Goal: Task Accomplishment & Management: Manage account settings

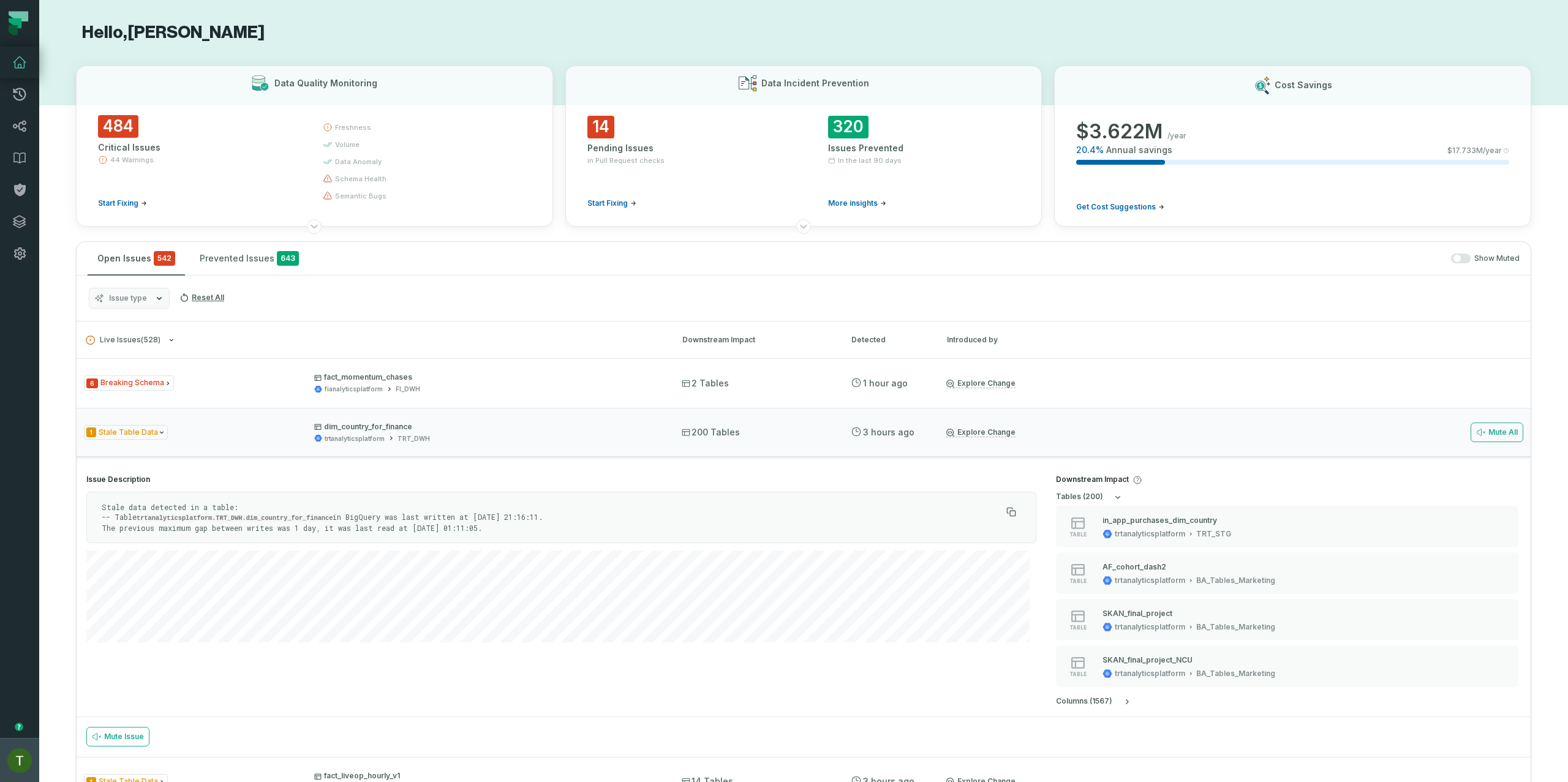
scroll to position [77, 0]
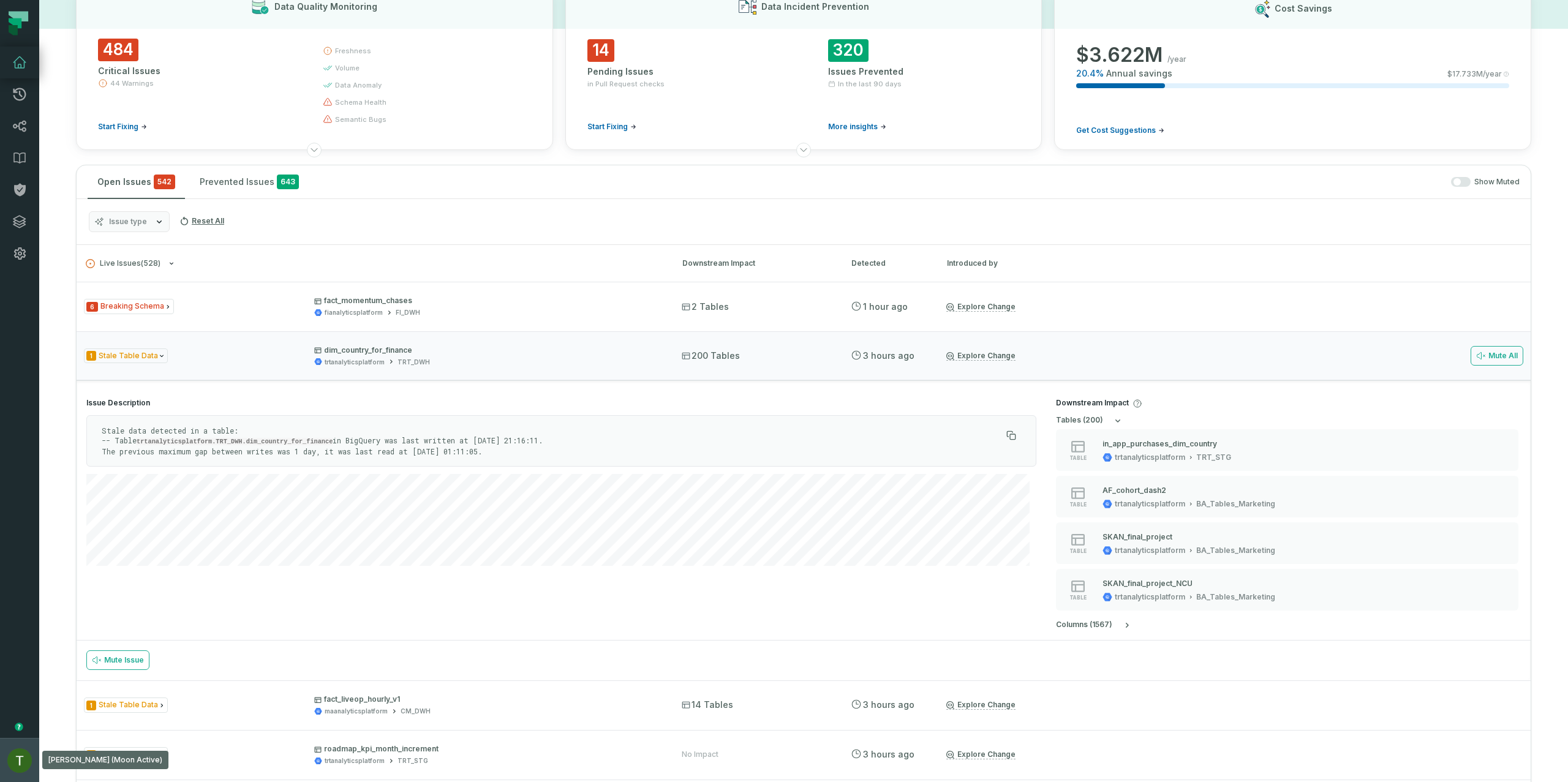
click at [23, 750] on img "button" at bounding box center [19, 760] width 24 height 24
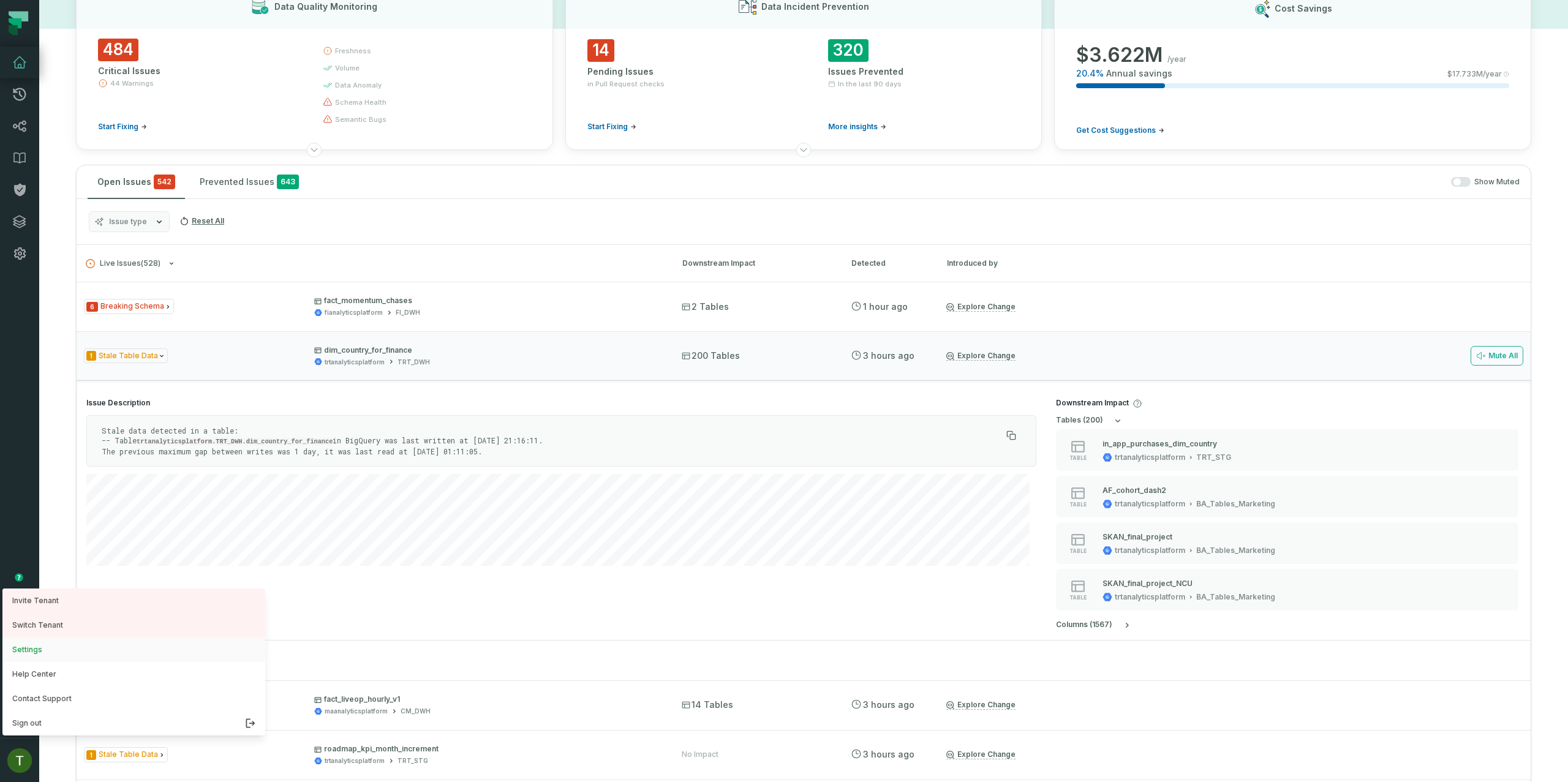
click at [48, 656] on button "Settings" at bounding box center [134, 650] width 263 height 24
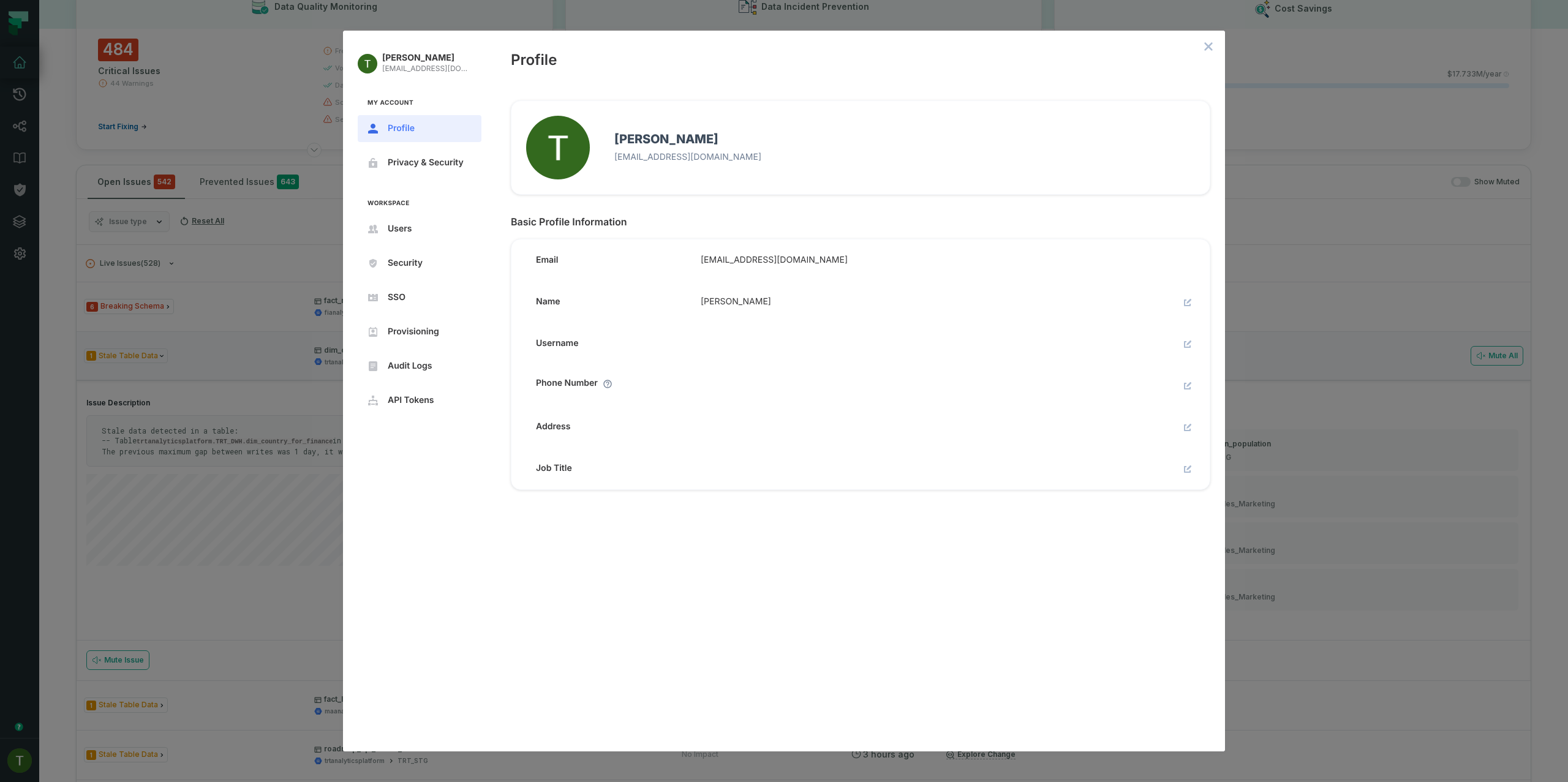
click at [429, 245] on nav "[PERSON_NAME] [PERSON_NAME][EMAIL_ADDRESS][DOMAIN_NAME] My Account Profile Priv…" at bounding box center [419, 232] width 153 height 403
click at [428, 238] on button "Users" at bounding box center [419, 229] width 123 height 27
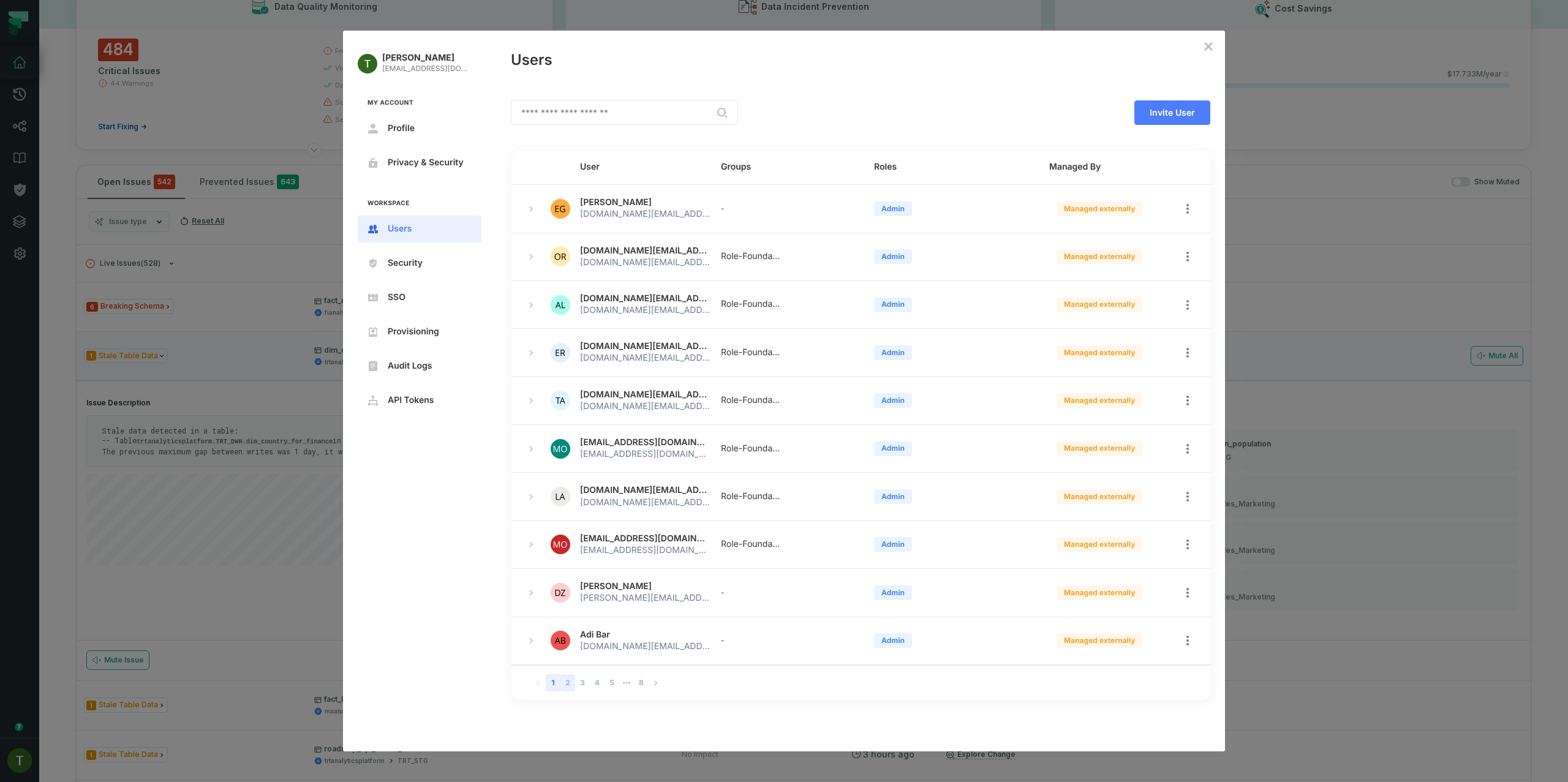
click at [572, 682] on button "2" at bounding box center [568, 683] width 14 height 17
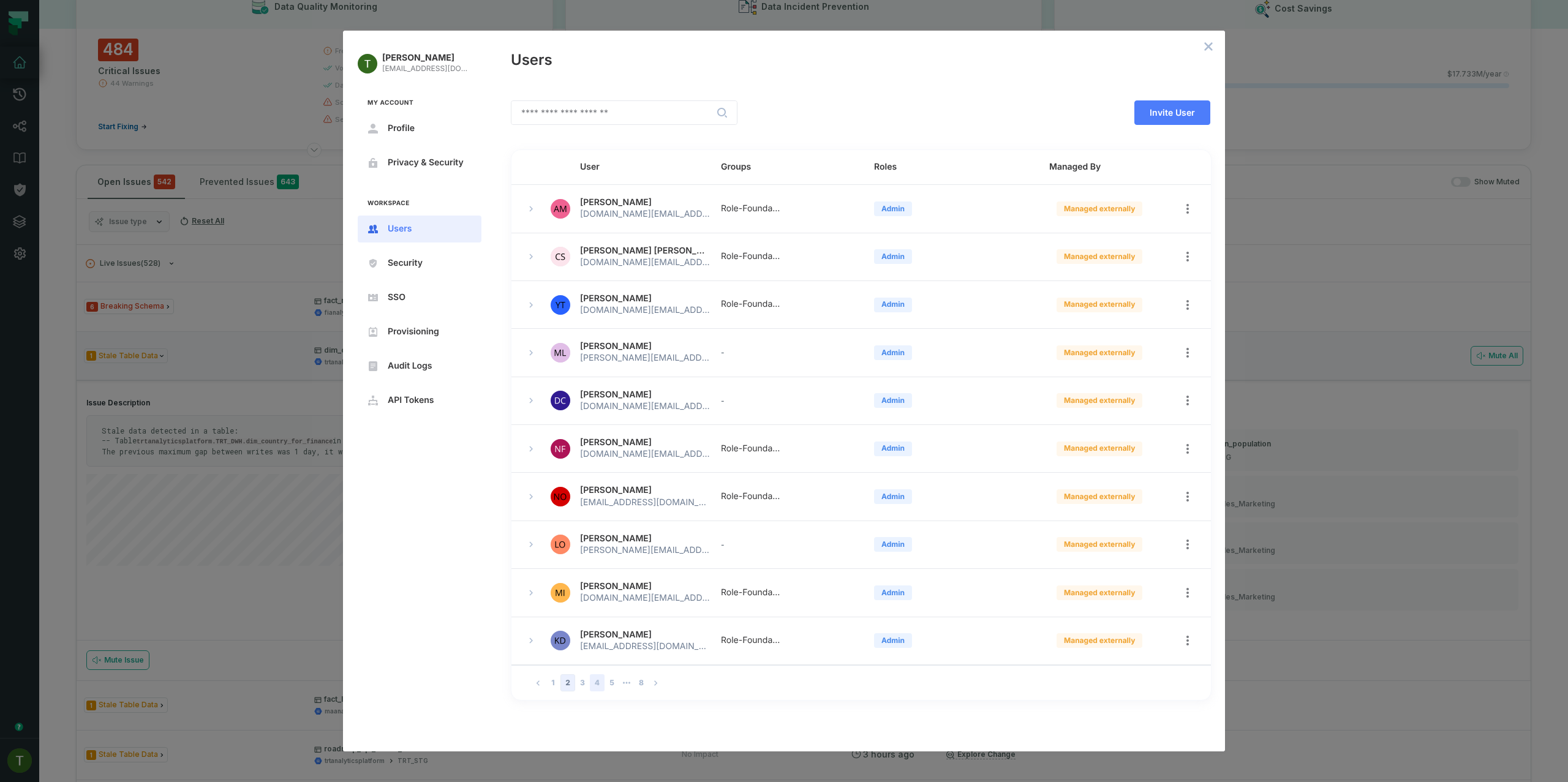
click at [598, 682] on button "4" at bounding box center [597, 683] width 14 height 17
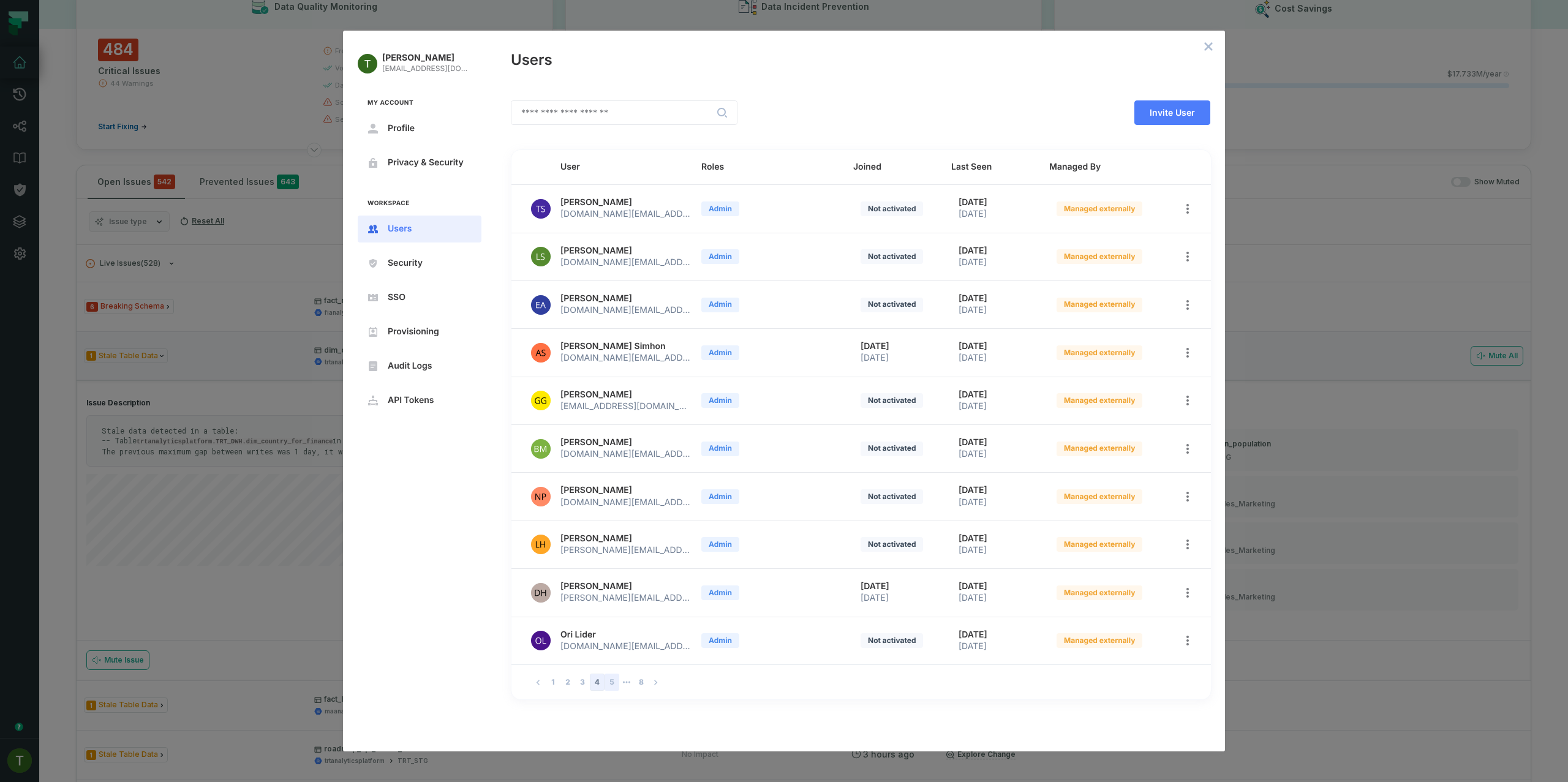
click at [610, 681] on button "5" at bounding box center [612, 682] width 14 height 17
click at [630, 681] on button "7" at bounding box center [626, 682] width 14 height 17
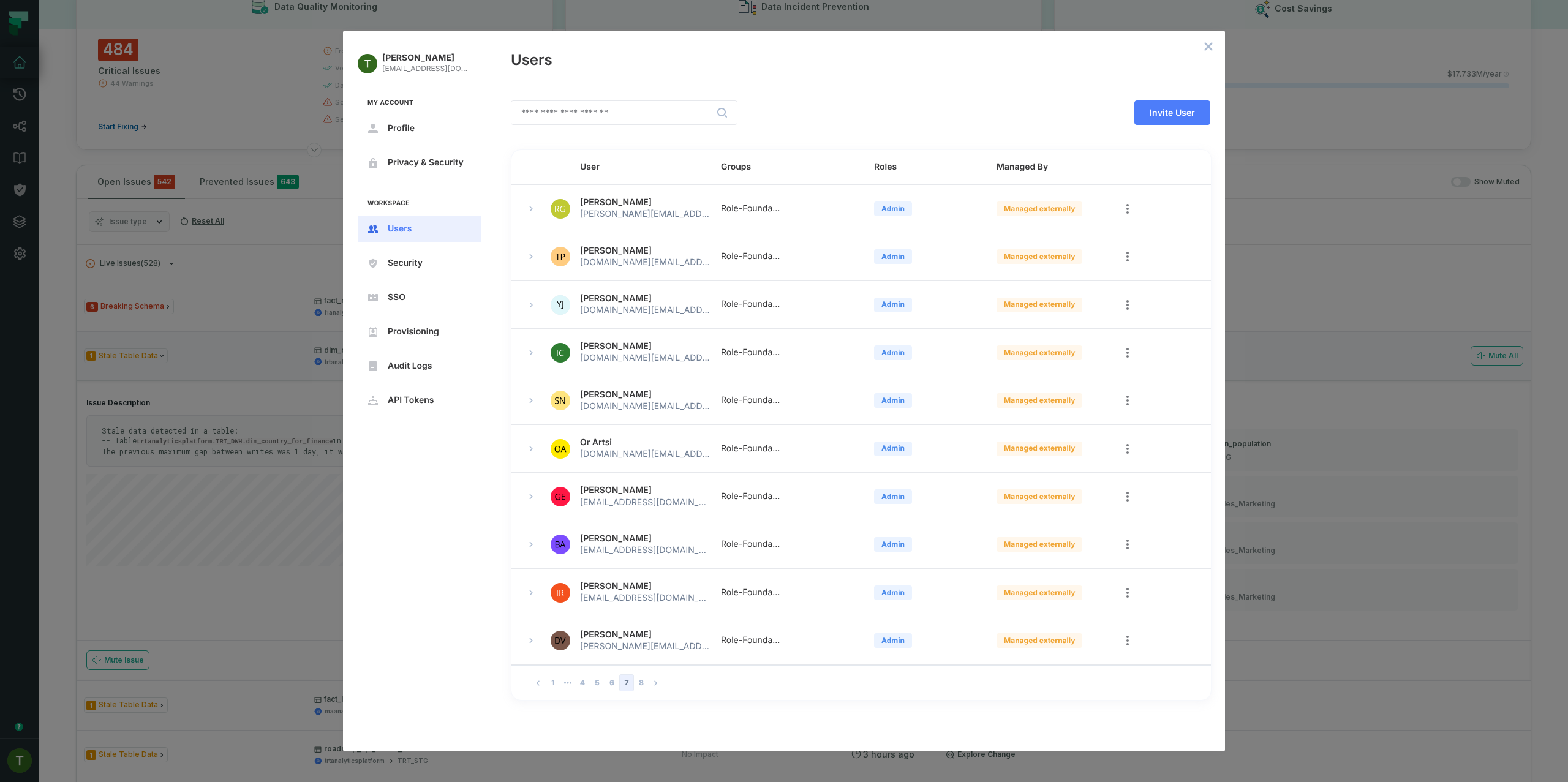
click at [642, 679] on nav "1 4 5 6 7 8" at bounding box center [861, 682] width 699 height 35
click at [642, 684] on button "8" at bounding box center [641, 683] width 14 height 17
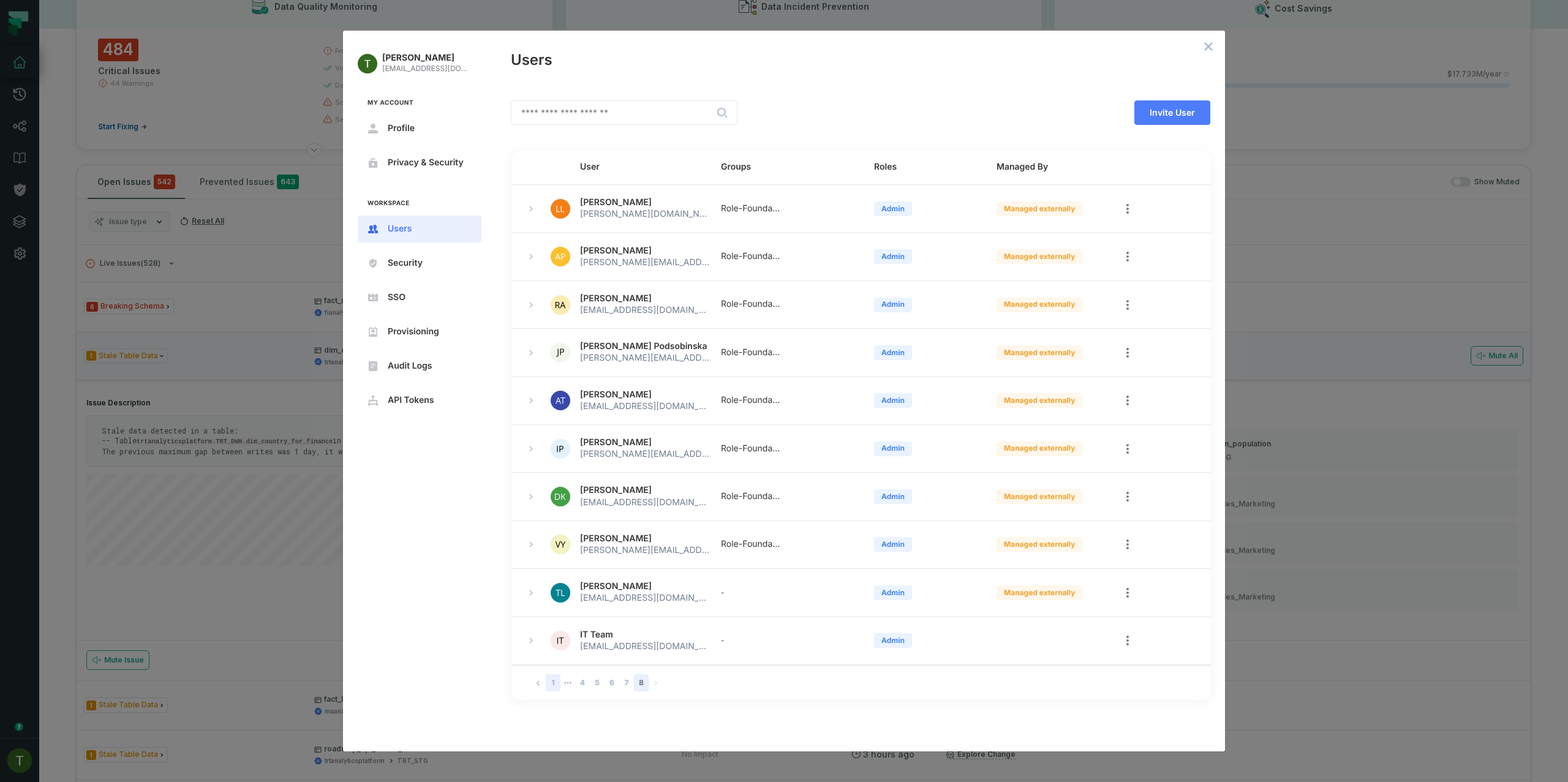
click at [549, 689] on button "1" at bounding box center [553, 683] width 14 height 17
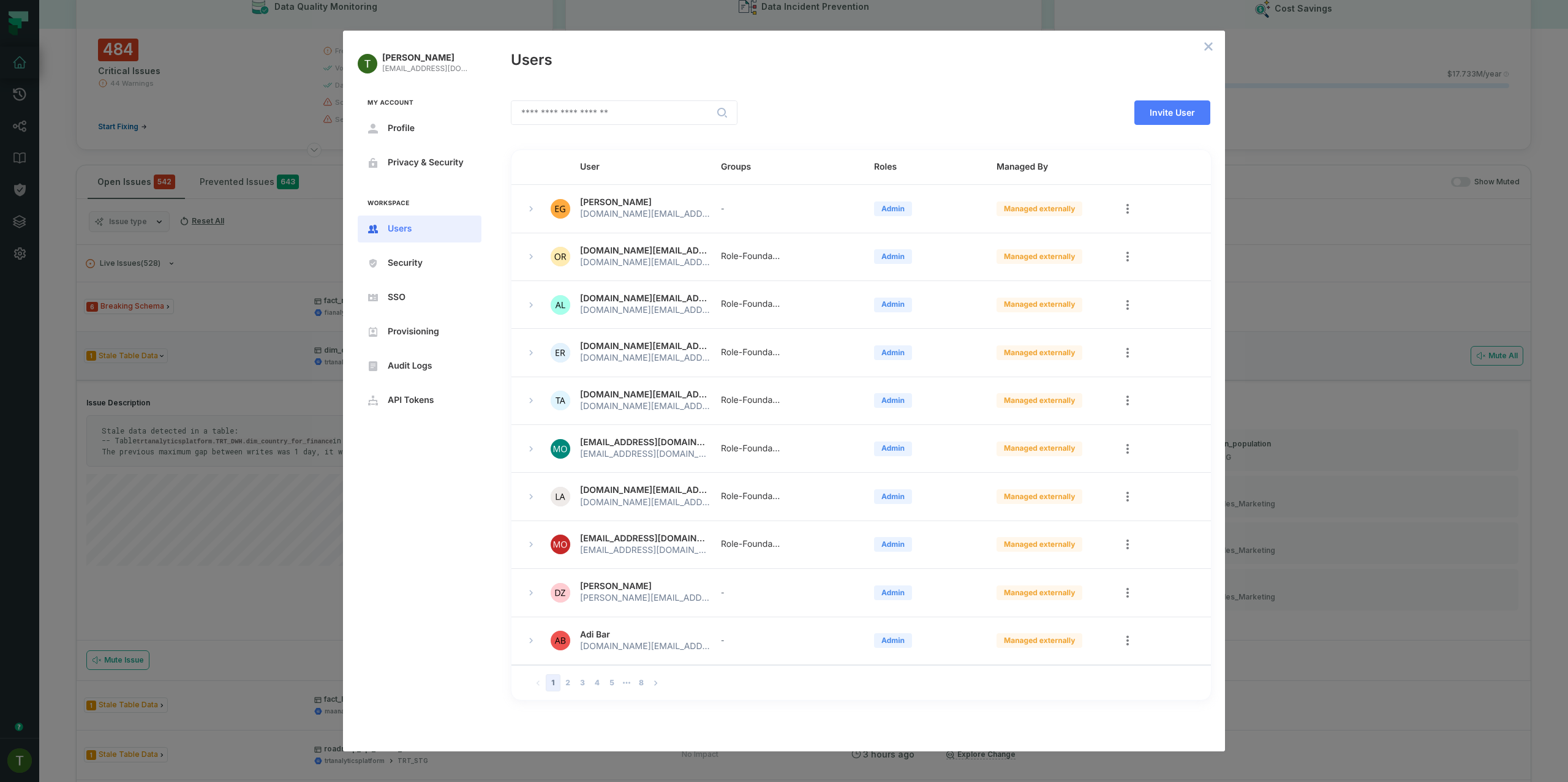
drag, startPoint x: 637, startPoint y: 202, endPoint x: 572, endPoint y: 194, distance: 65.5
click at [581, 192] on td "[PERSON_NAME] [PERSON_NAME][DOMAIN_NAME][EMAIL_ADDRESS][DOMAIN_NAME]" at bounding box center [640, 209] width 141 height 48
click at [527, 204] on button "expand row" at bounding box center [531, 209] width 14 height 14
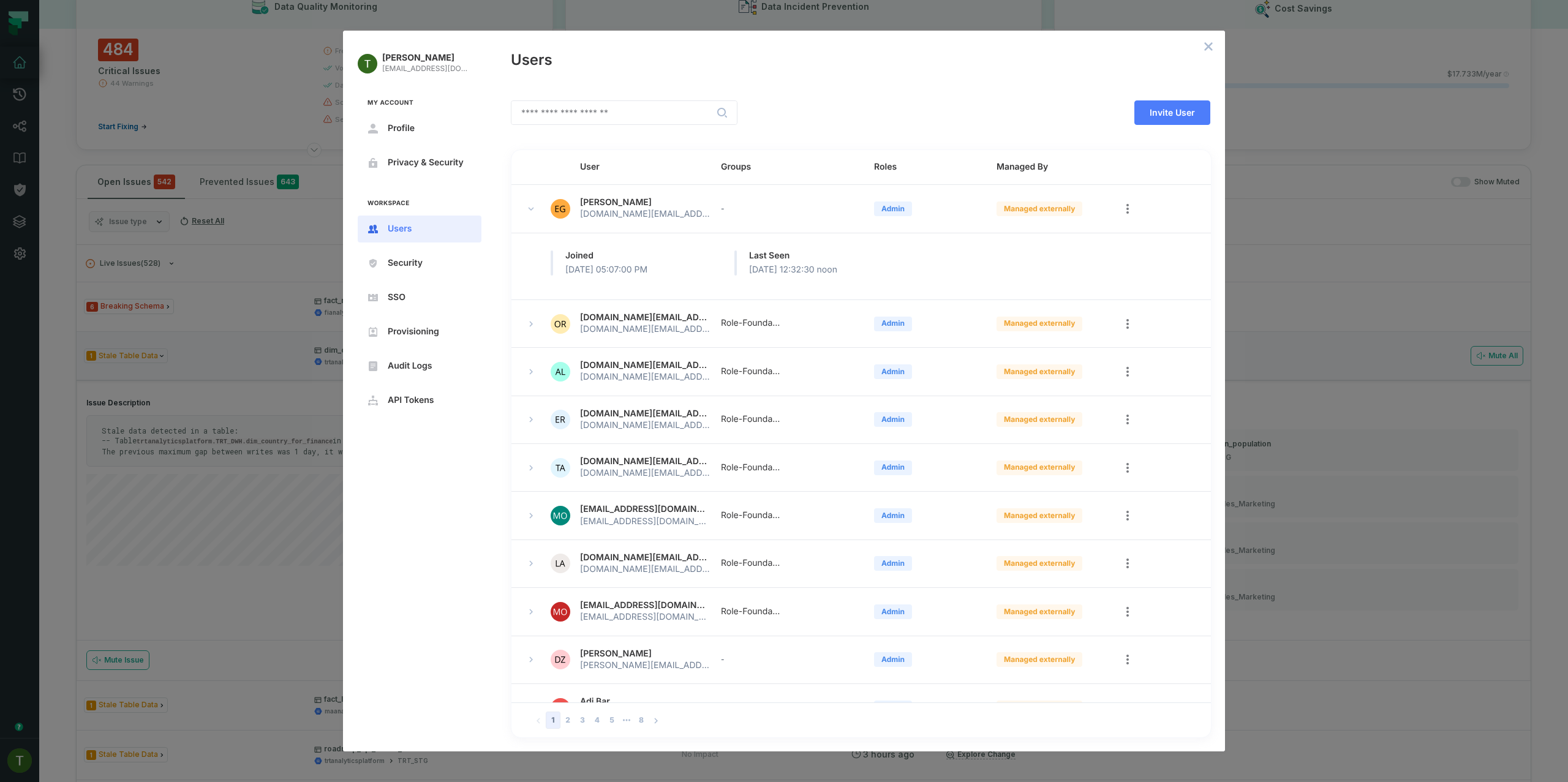
click at [619, 205] on span "[PERSON_NAME]" at bounding box center [616, 203] width 72 height 11
click at [1135, 211] on td at bounding box center [1170, 209] width 123 height 48
click at [1130, 205] on icon "open options" at bounding box center [1128, 209] width 10 height 10
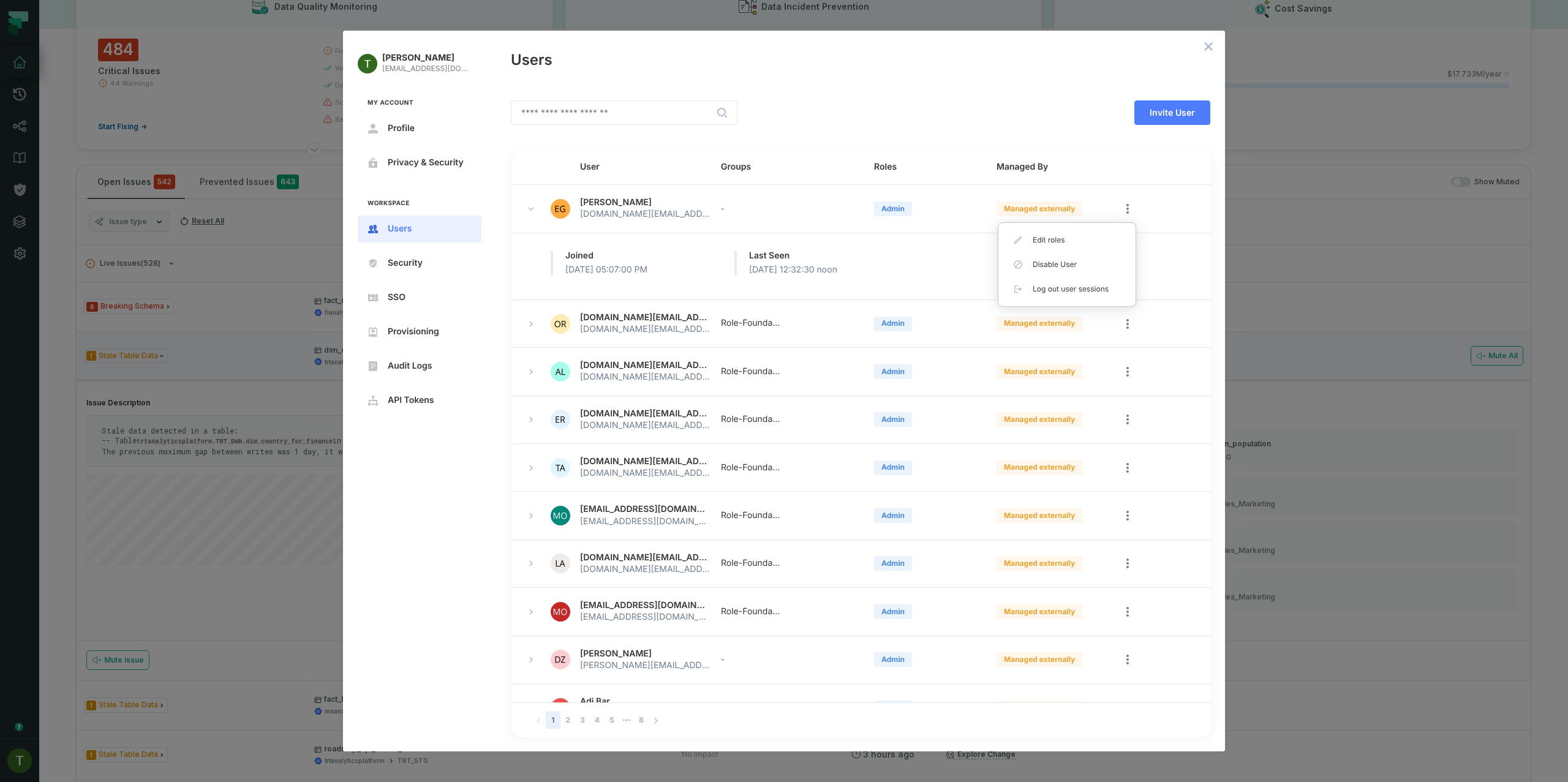
click at [1132, 205] on div at bounding box center [784, 391] width 1568 height 782
click at [869, 307] on td "Admin" at bounding box center [925, 324] width 123 height 48
drag, startPoint x: 848, startPoint y: 286, endPoint x: 717, endPoint y: 261, distance: 133.4
click at [847, 286] on div "Joined [DATE] 05:07:00 PM Last Seen [DATE] 12:32:30 noon" at bounding box center [859, 261] width 675 height 77
click at [663, 340] on td "[DOMAIN_NAME][EMAIL_ADDRESS][DOMAIN_NAME] [DOMAIN_NAME][EMAIL_ADDRESS][DOMAIN_N…" at bounding box center [640, 324] width 141 height 48
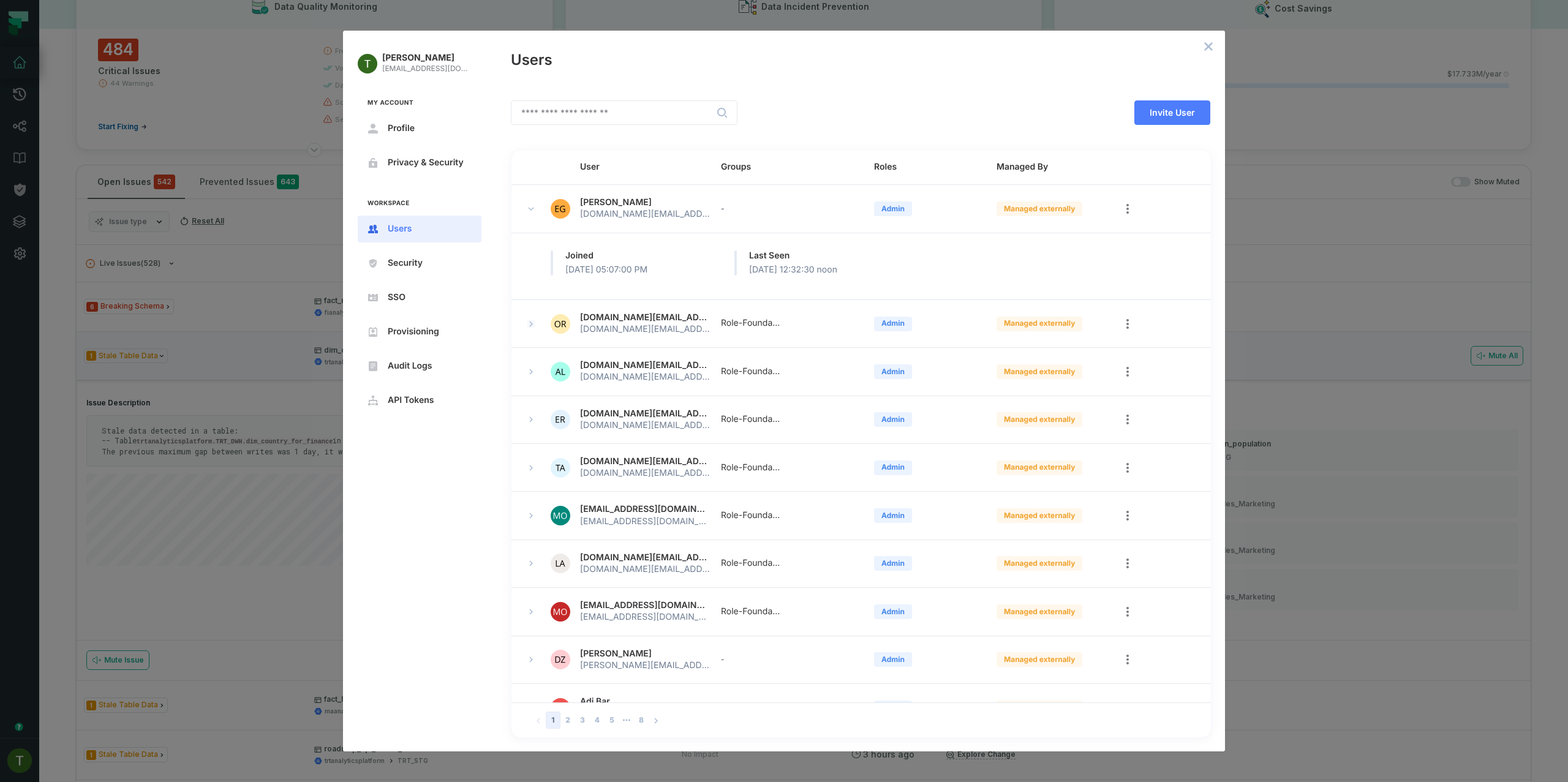
click at [527, 326] on icon "expand row" at bounding box center [531, 324] width 7 height 7
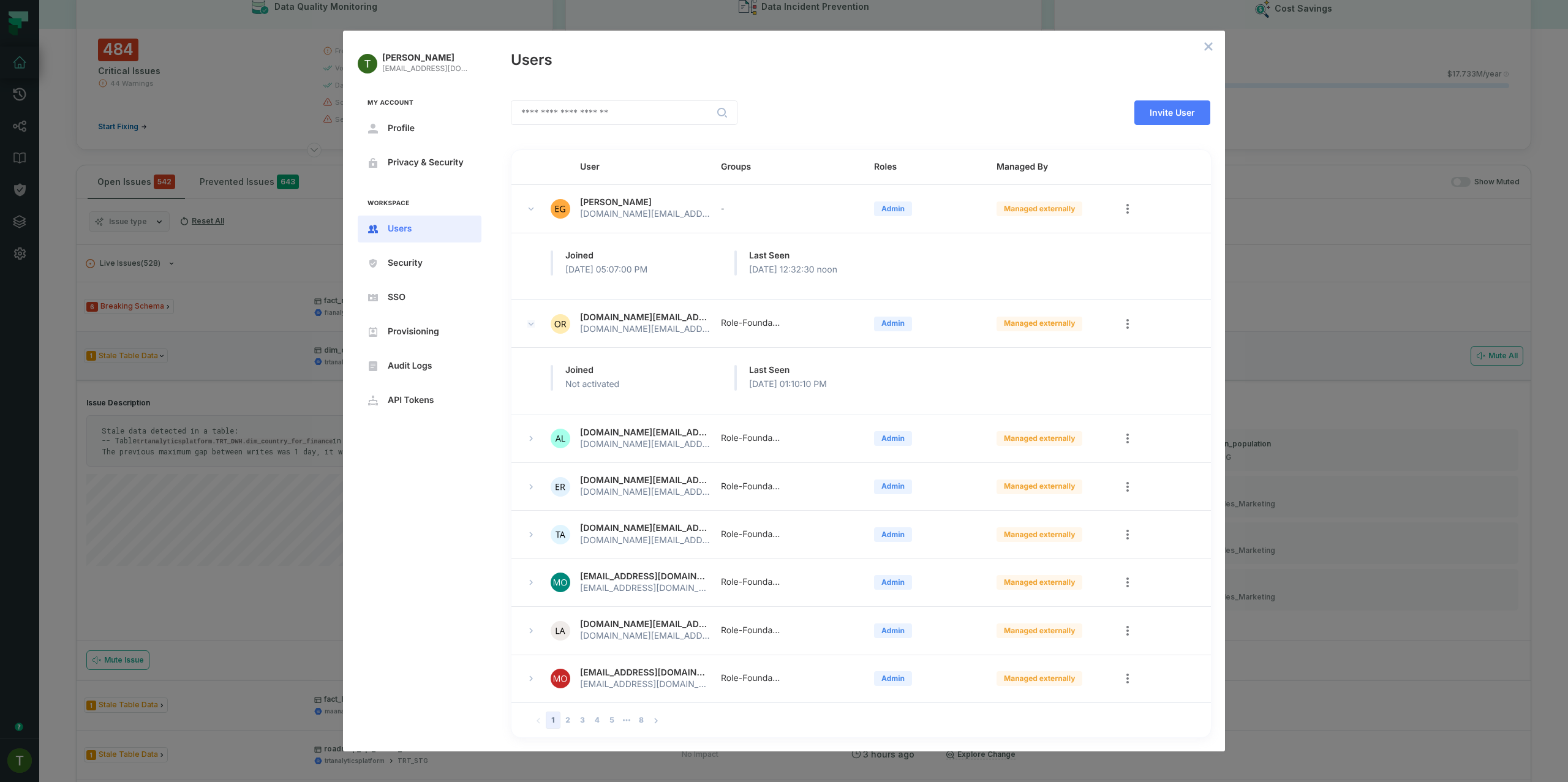
click at [530, 320] on icon "expand row" at bounding box center [531, 324] width 7 height 7
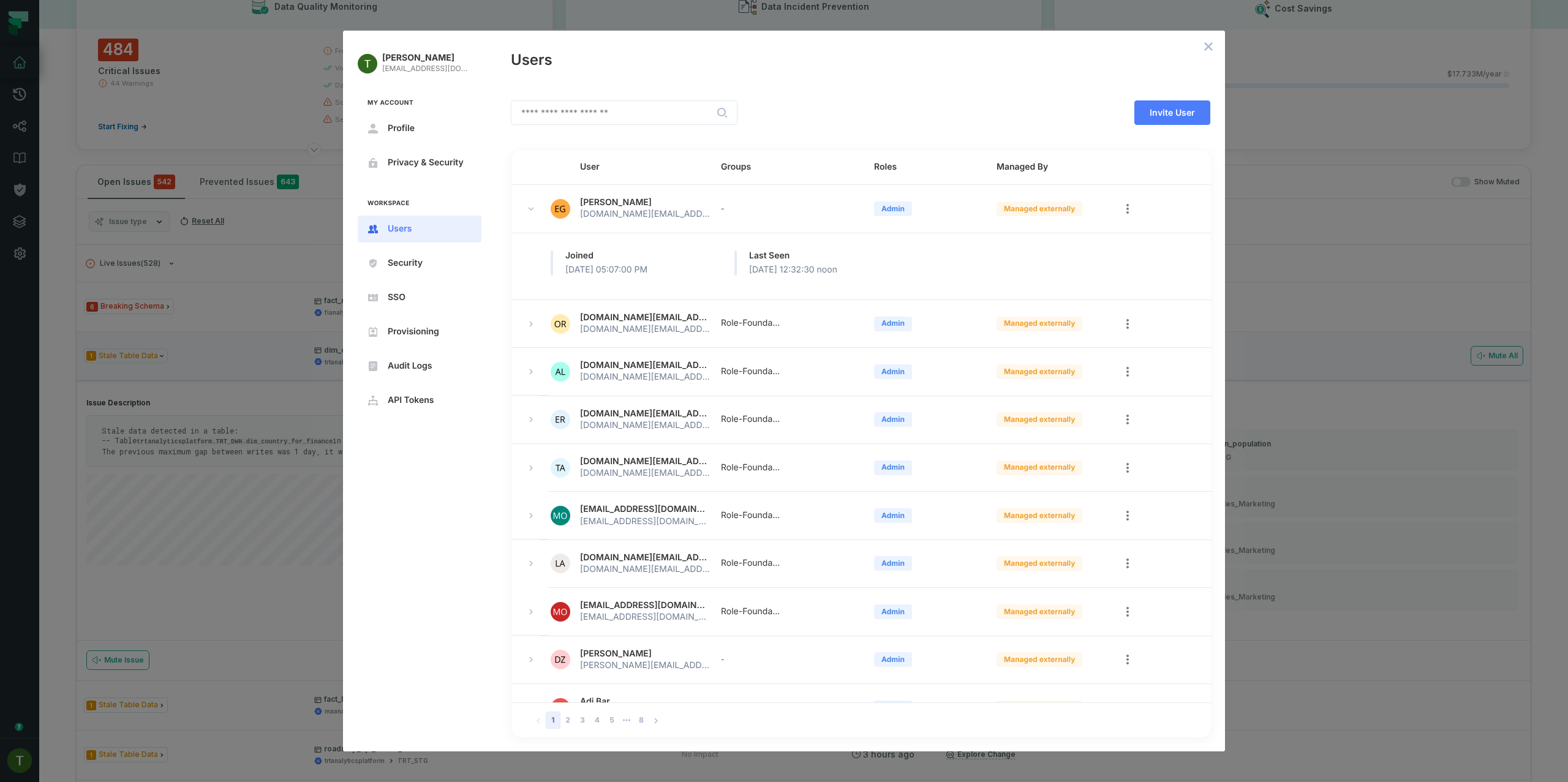
drag, startPoint x: 532, startPoint y: 397, endPoint x: 527, endPoint y: 386, distance: 12.1
click at [532, 397] on td at bounding box center [529, 420] width 37 height 48
click at [521, 366] on td at bounding box center [529, 372] width 37 height 48
click at [538, 374] on div at bounding box center [541, 372] width 34 height 14
click at [536, 369] on button "expand row" at bounding box center [531, 372] width 14 height 14
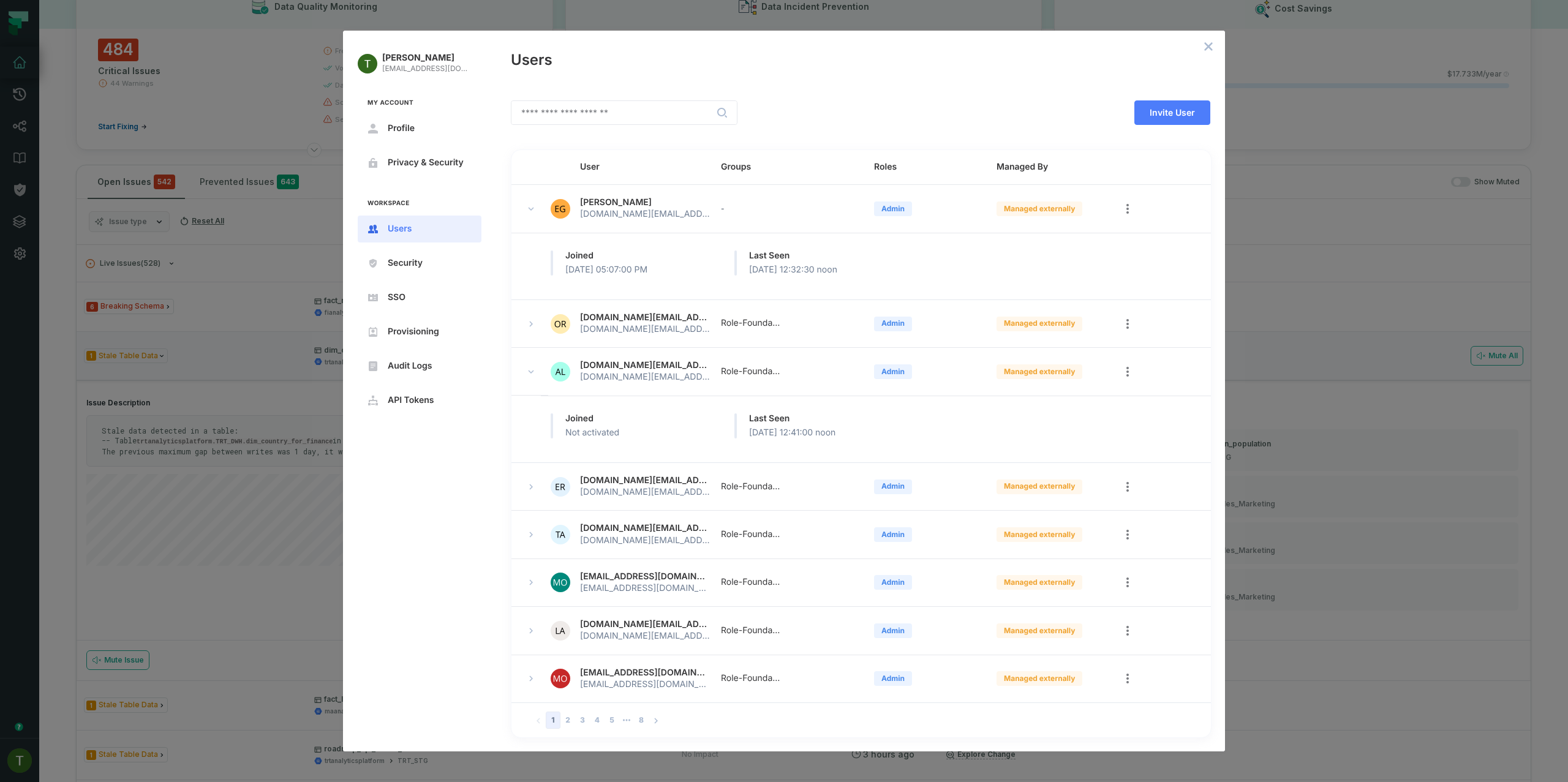
click at [536, 369] on button "expand row" at bounding box center [531, 372] width 14 height 14
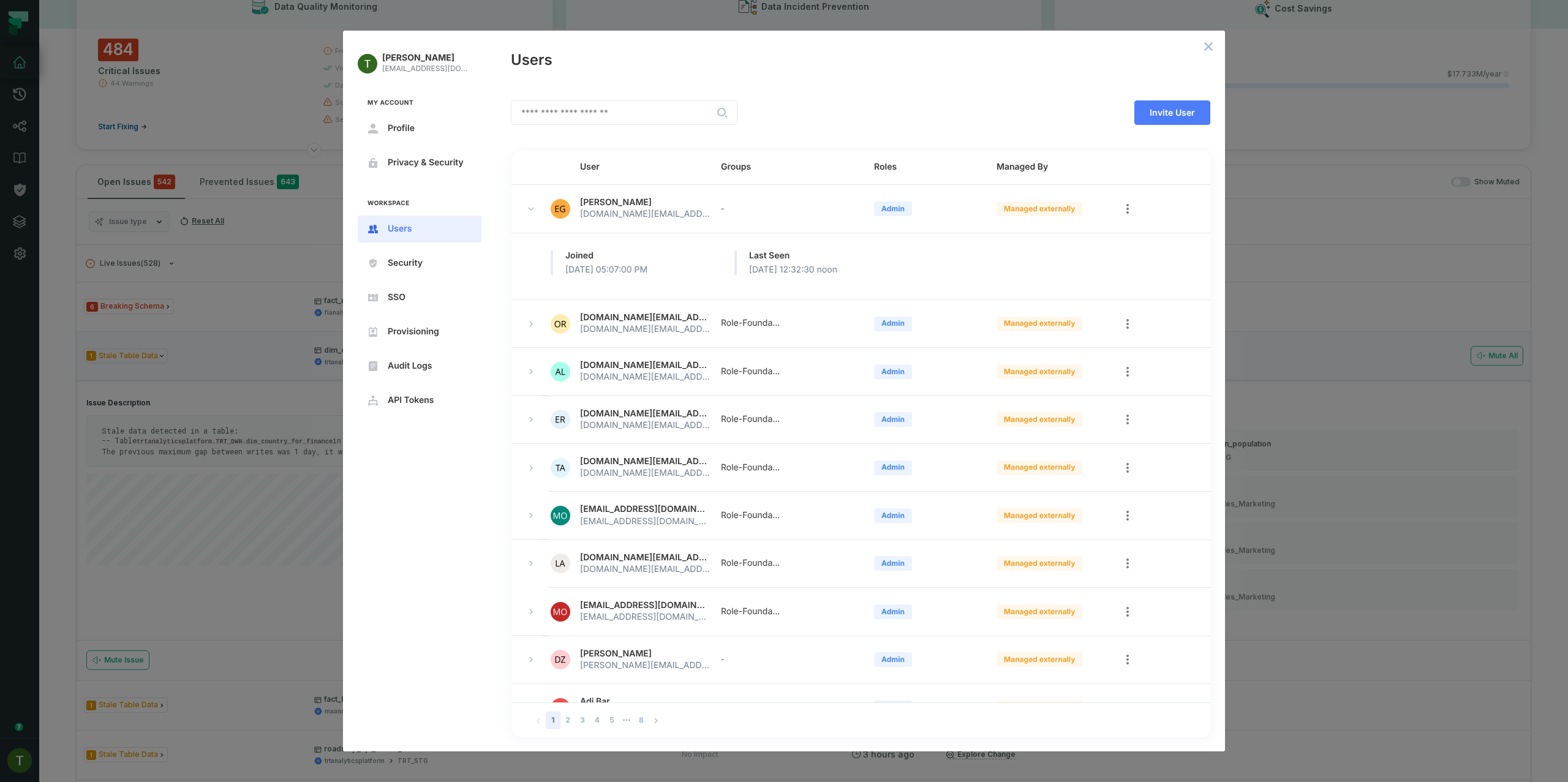
click at [536, 439] on td at bounding box center [529, 420] width 37 height 48
click at [533, 428] on td at bounding box center [529, 420] width 37 height 48
click at [536, 422] on button "expand row" at bounding box center [531, 419] width 14 height 14
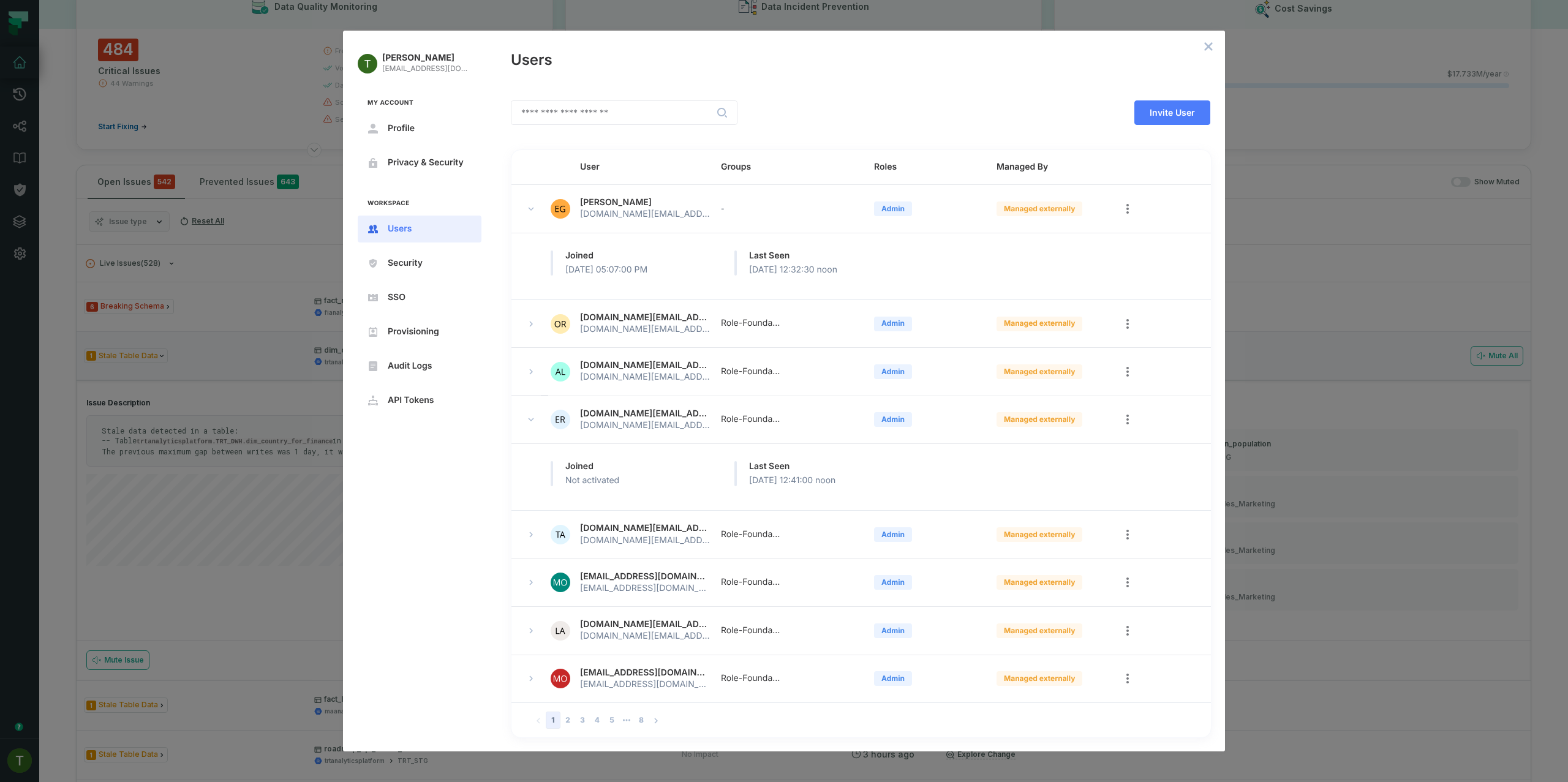
click at [537, 421] on button "expand row" at bounding box center [531, 419] width 14 height 14
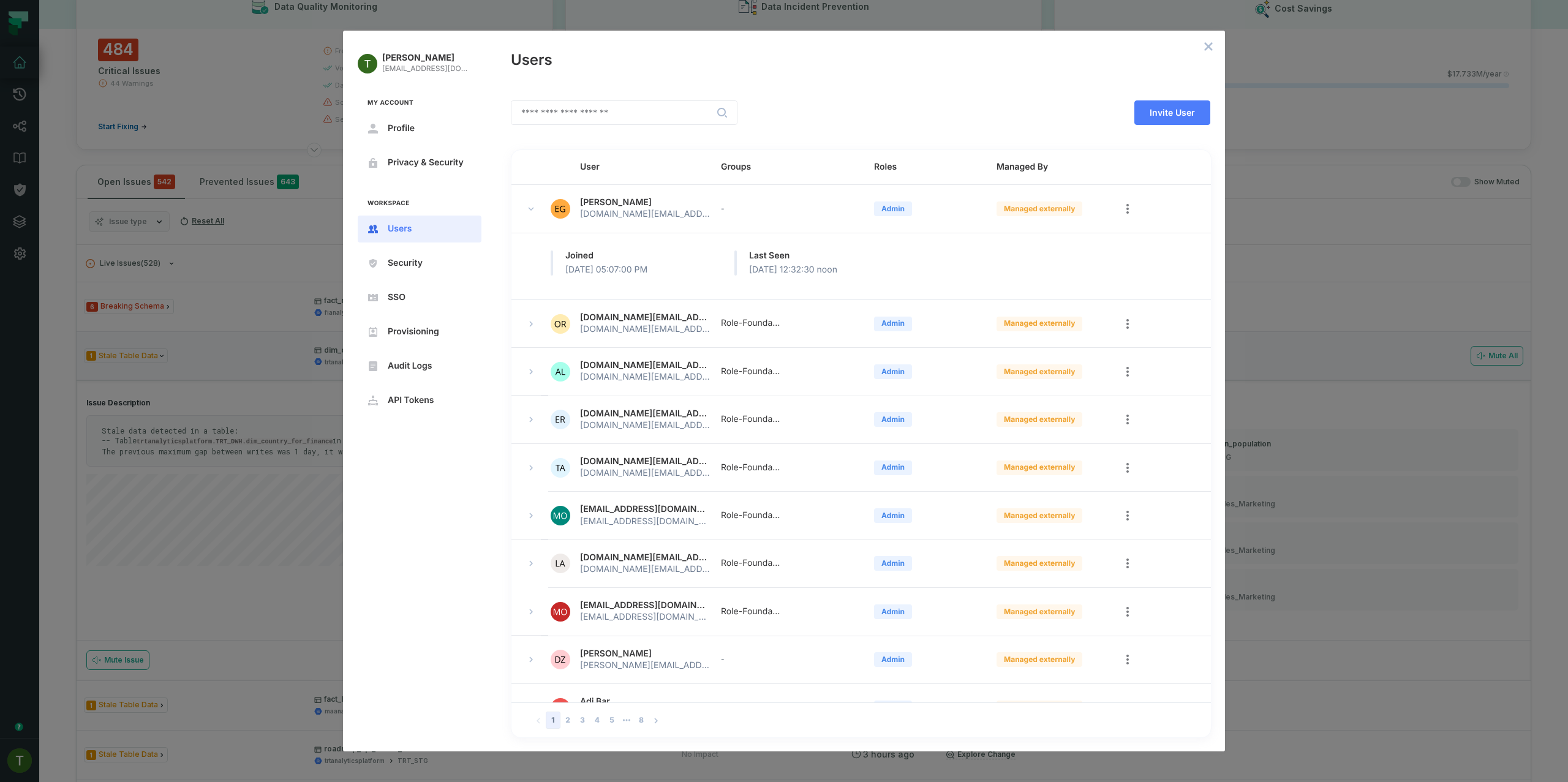
click at [540, 465] on div at bounding box center [541, 467] width 34 height 14
click at [534, 469] on icon "expand row" at bounding box center [531, 468] width 7 height 7
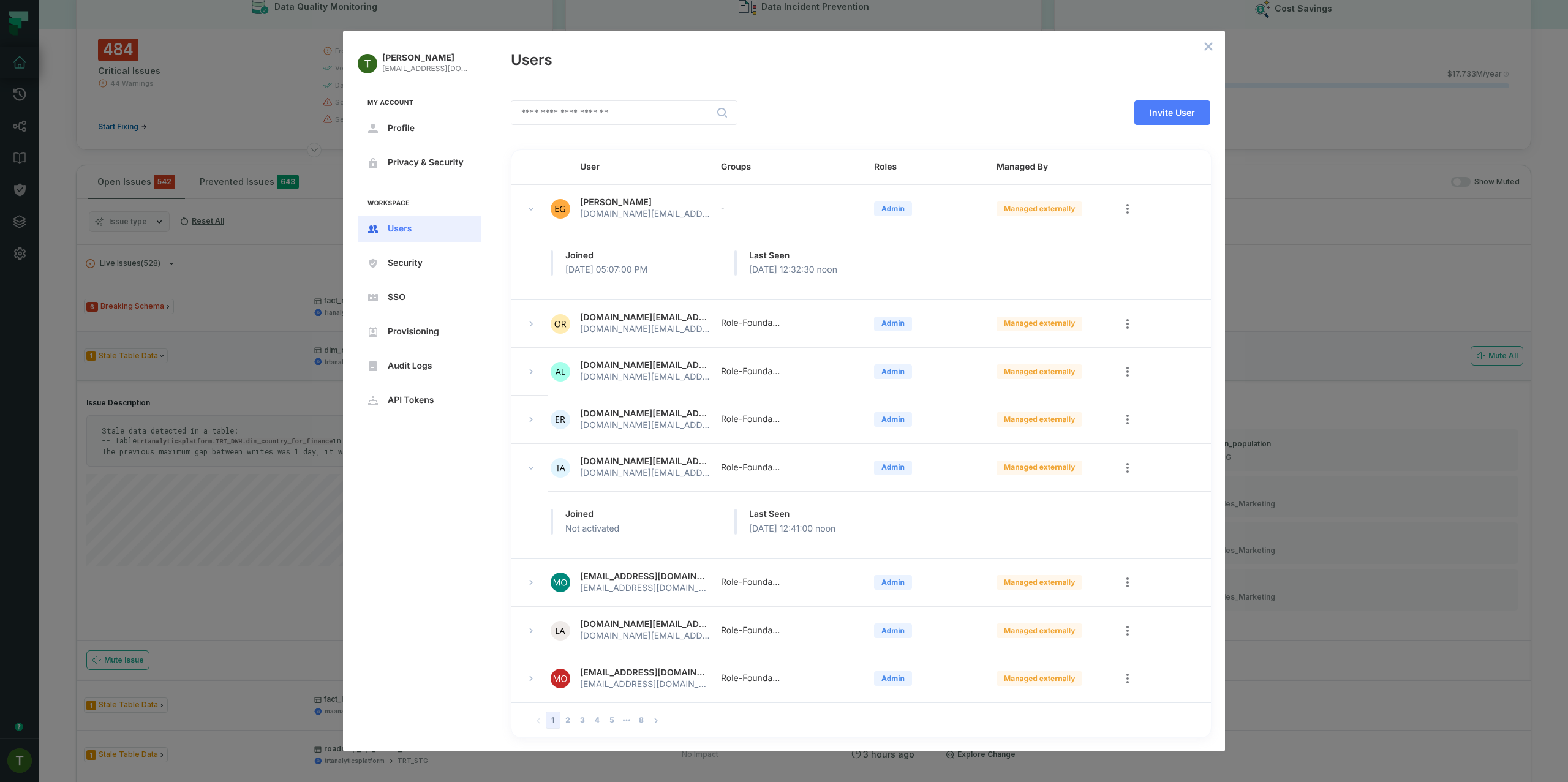
click at [536, 469] on button "expand row" at bounding box center [531, 467] width 14 height 14
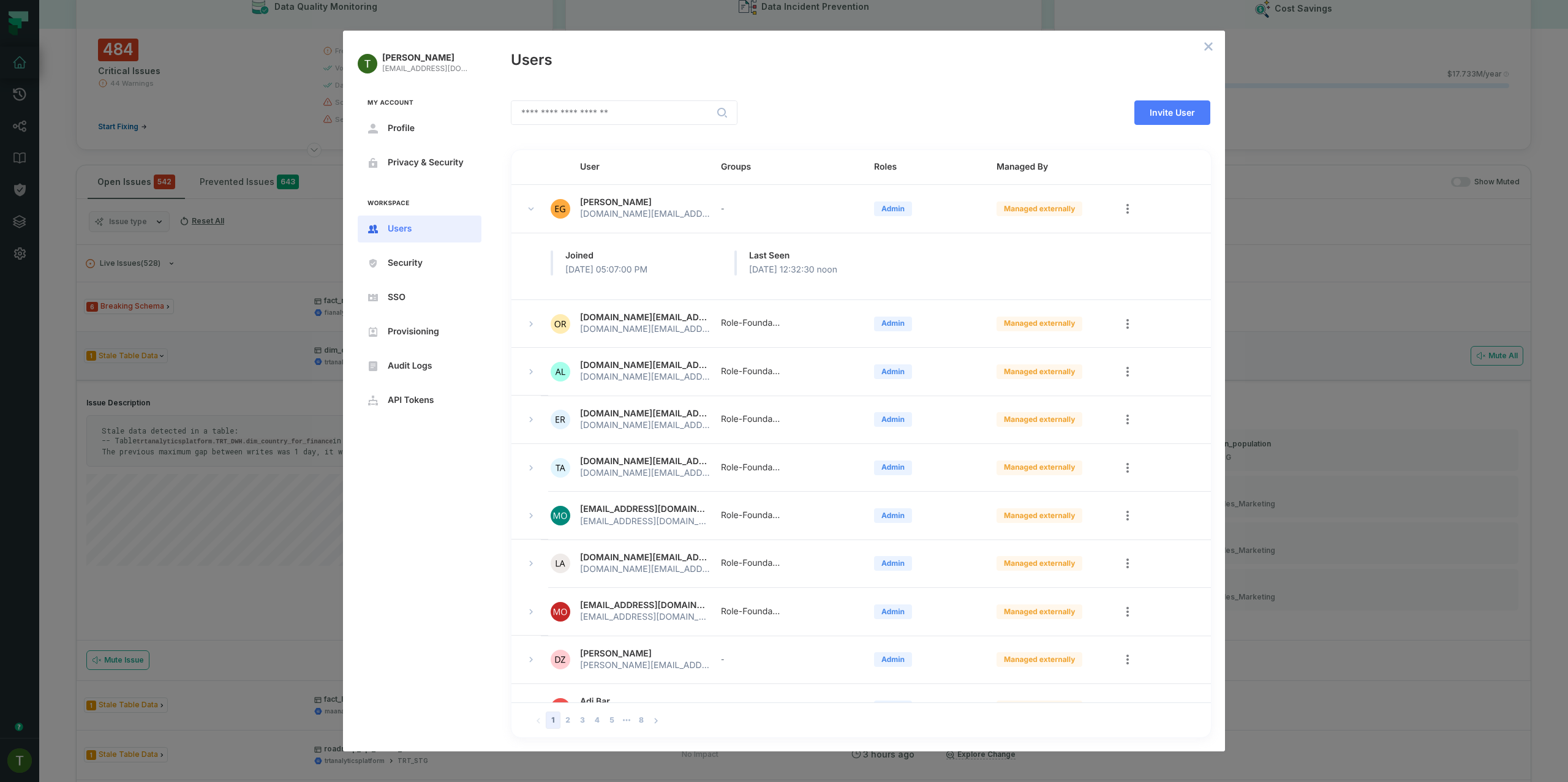
click at [527, 527] on td at bounding box center [529, 516] width 37 height 48
click at [531, 523] on button "expand row" at bounding box center [531, 516] width 14 height 14
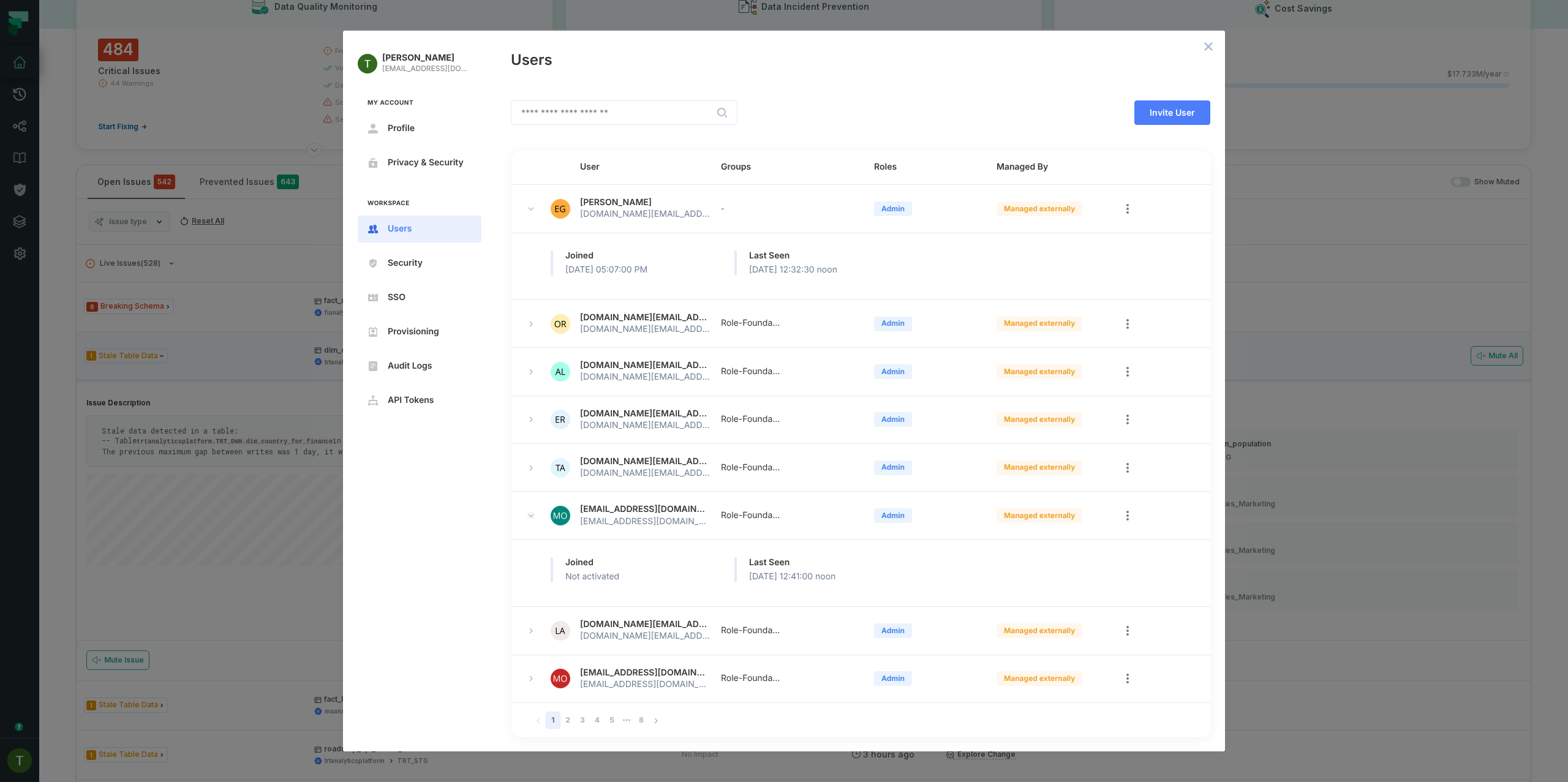
click at [532, 518] on icon "expand row" at bounding box center [531, 516] width 7 height 7
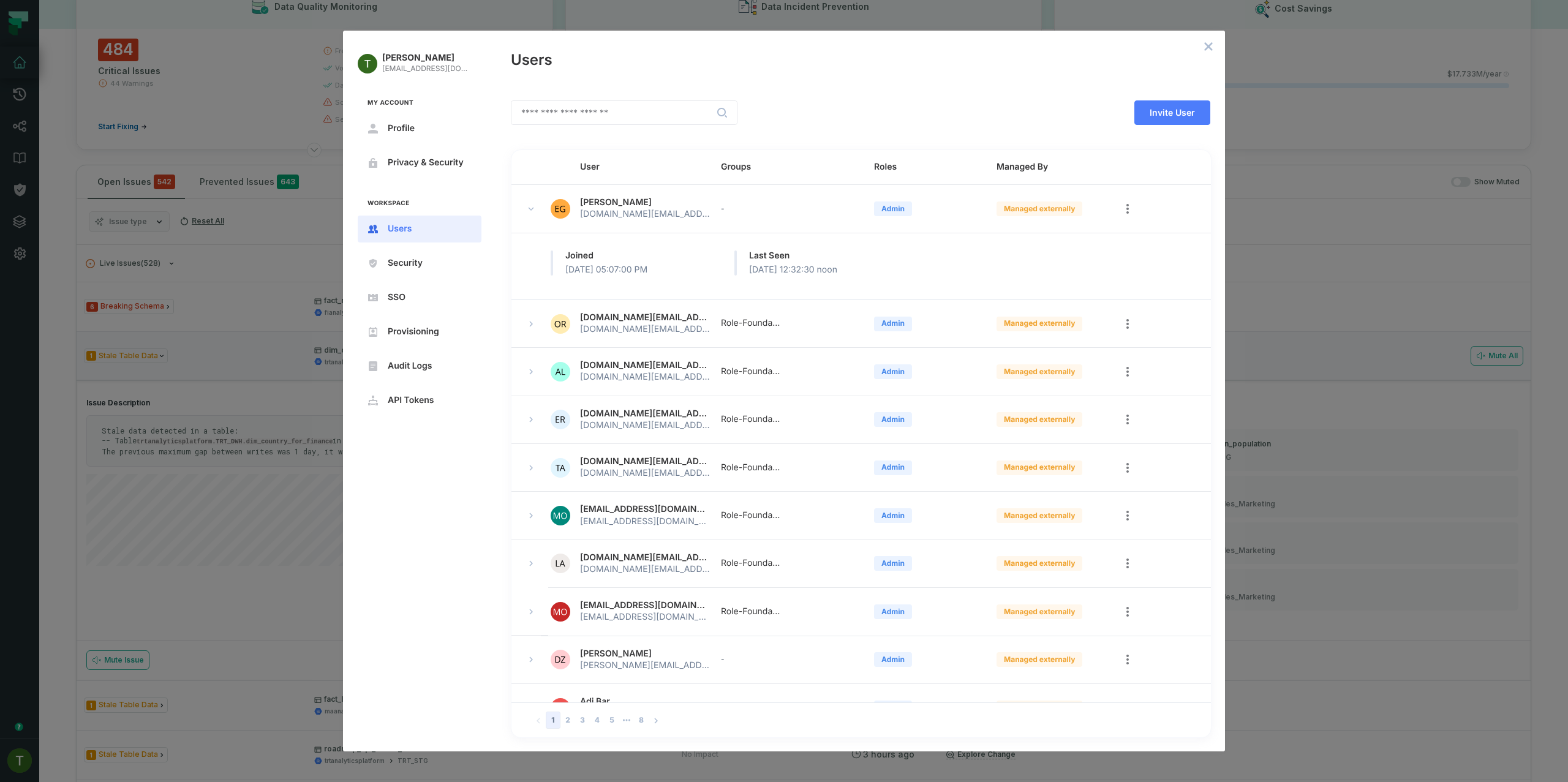
scroll to position [16, 0]
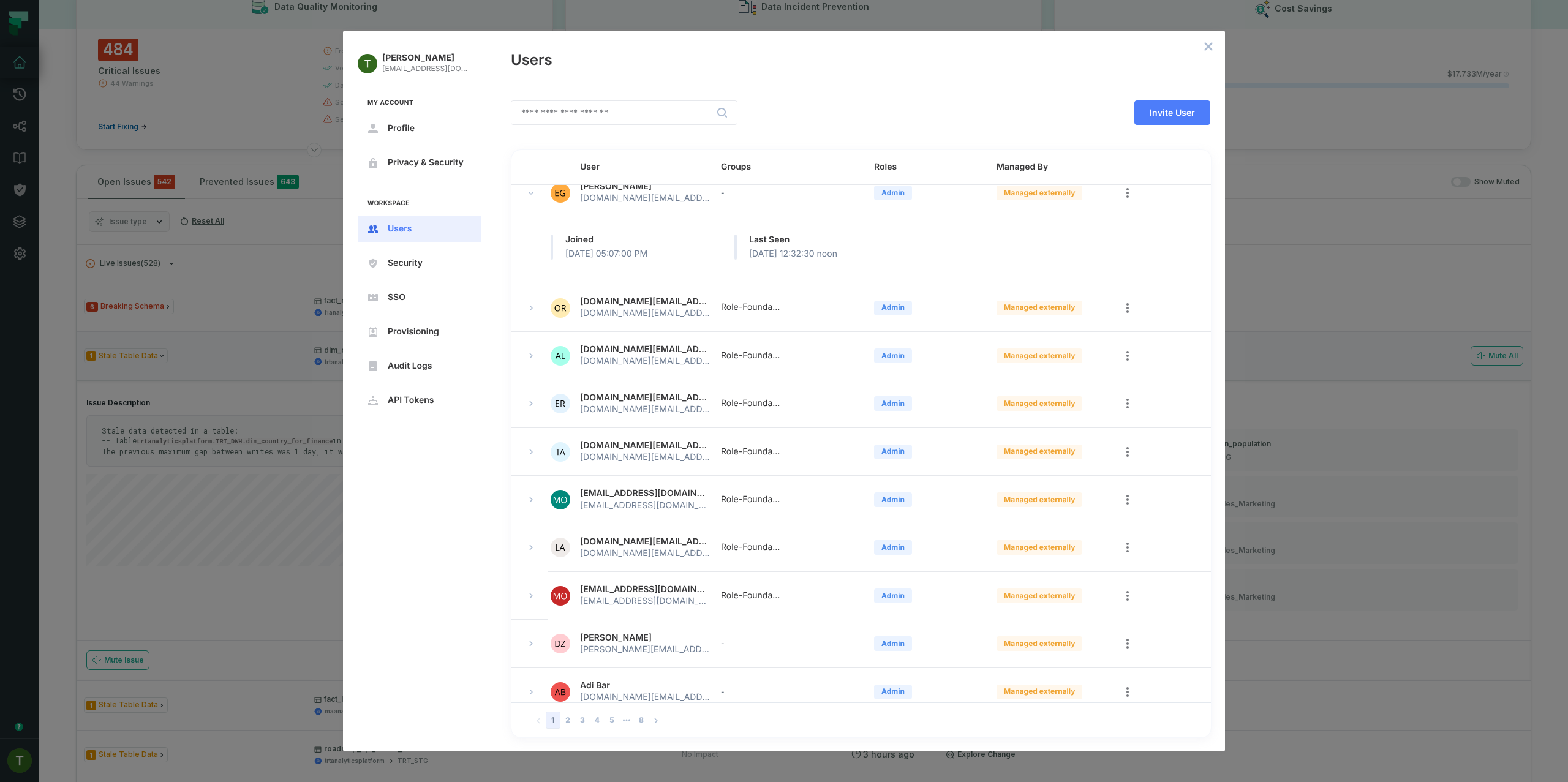
click at [531, 541] on button "expand row" at bounding box center [531, 547] width 14 height 14
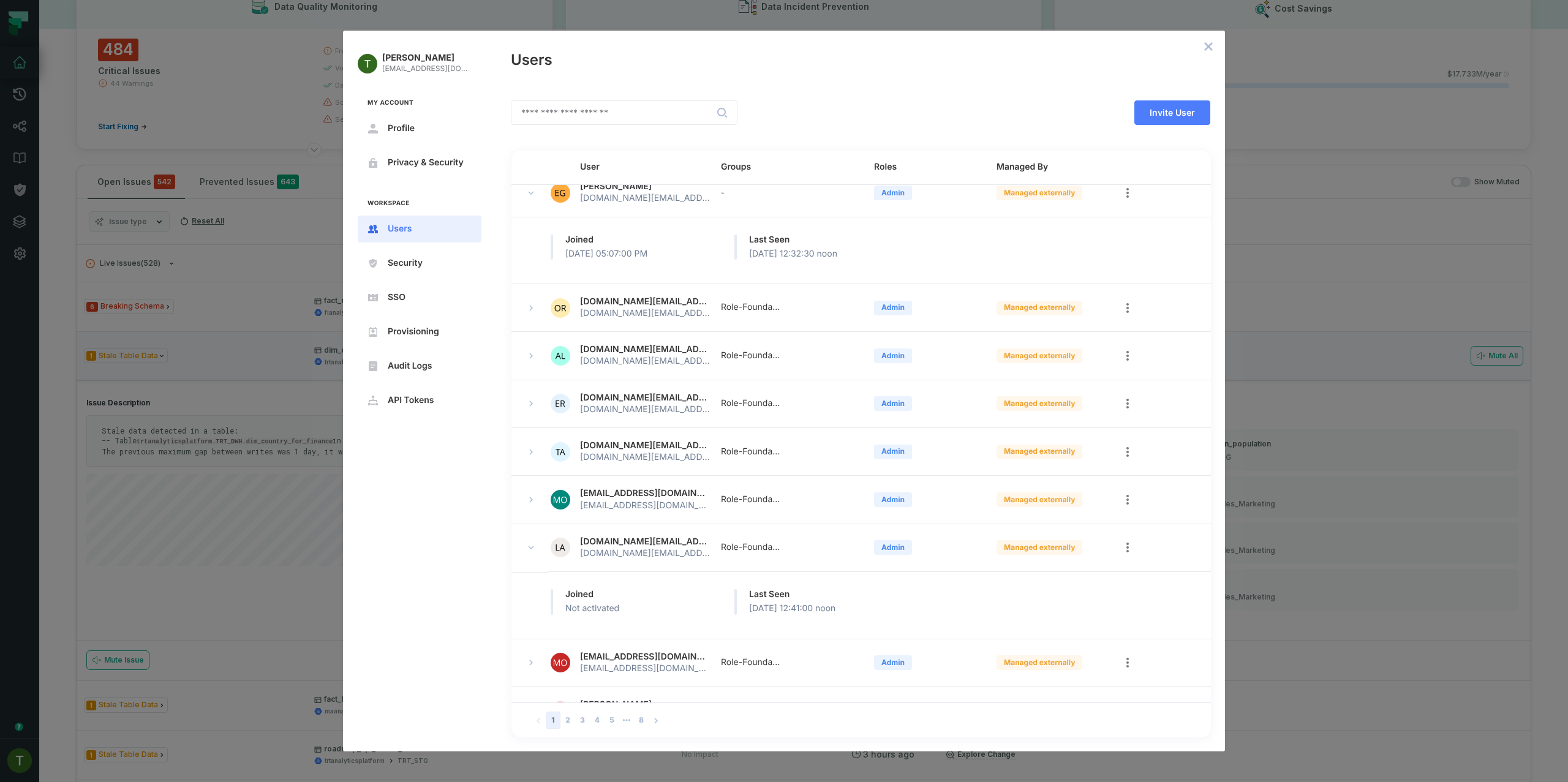
click at [533, 543] on button "expand row" at bounding box center [531, 547] width 14 height 14
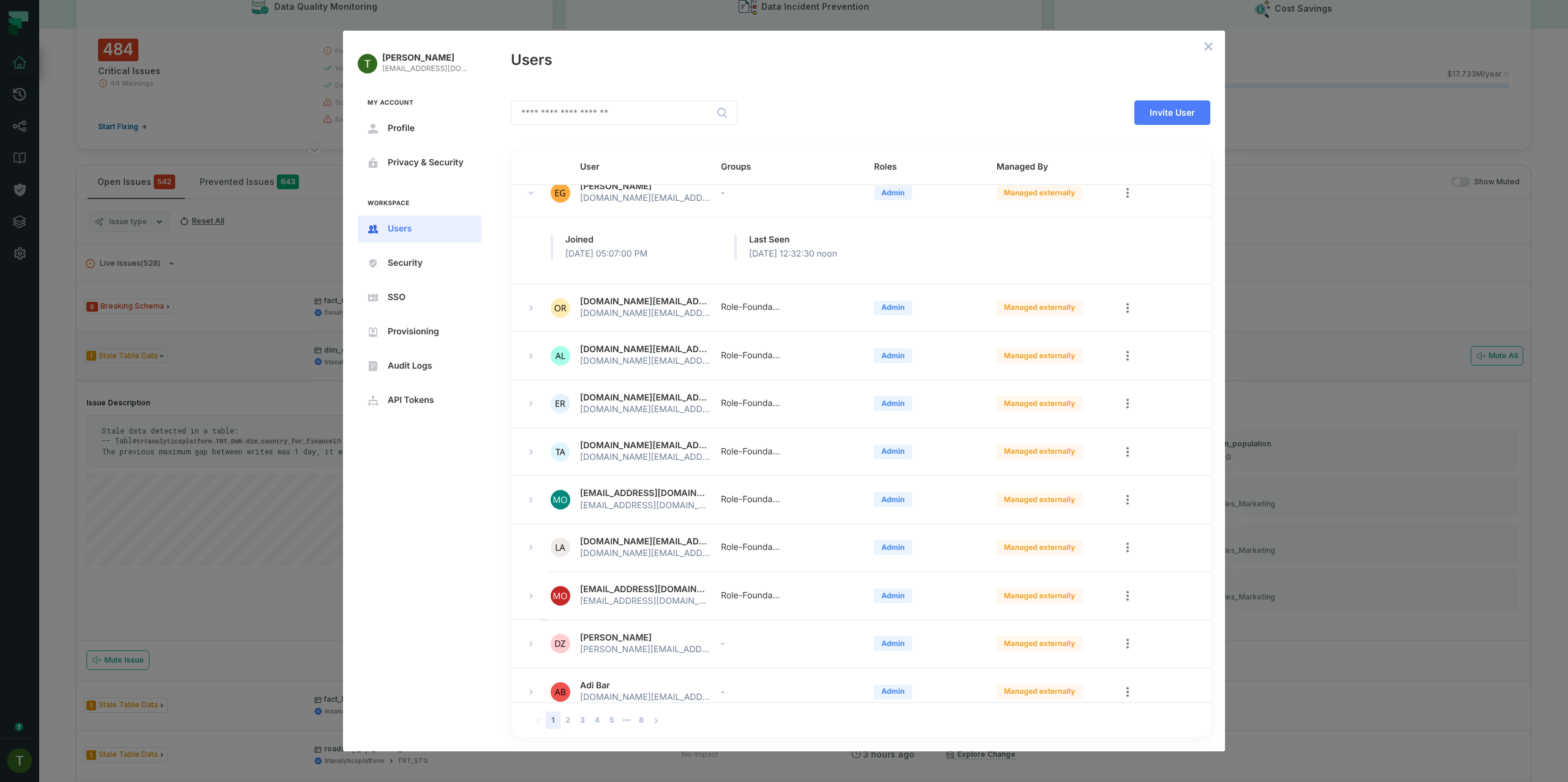
scroll to position [37, 0]
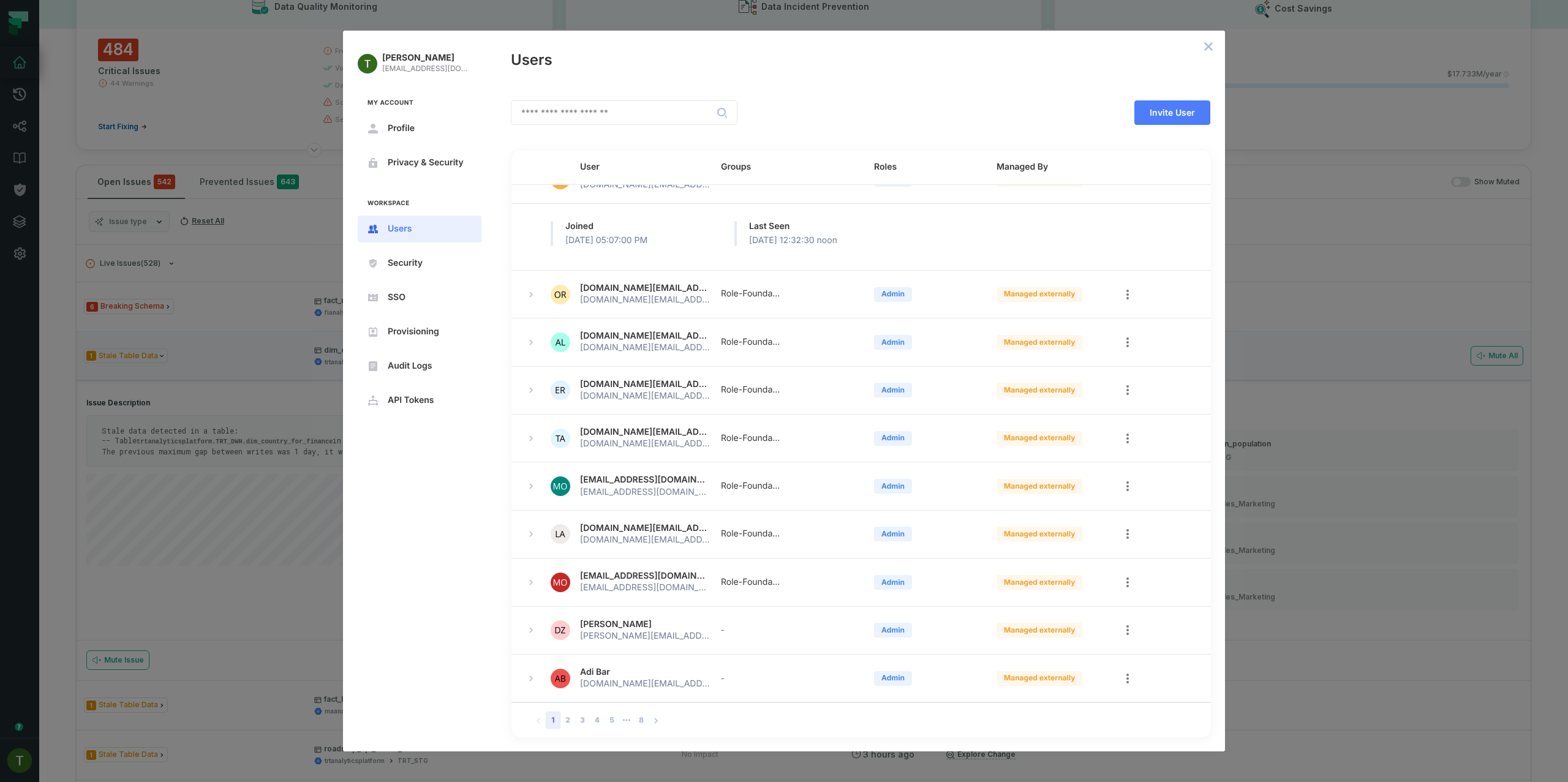
click at [541, 607] on td at bounding box center [529, 630] width 37 height 48
click at [533, 630] on div at bounding box center [541, 630] width 34 height 14
click at [533, 627] on icon "expand row" at bounding box center [531, 630] width 7 height 7
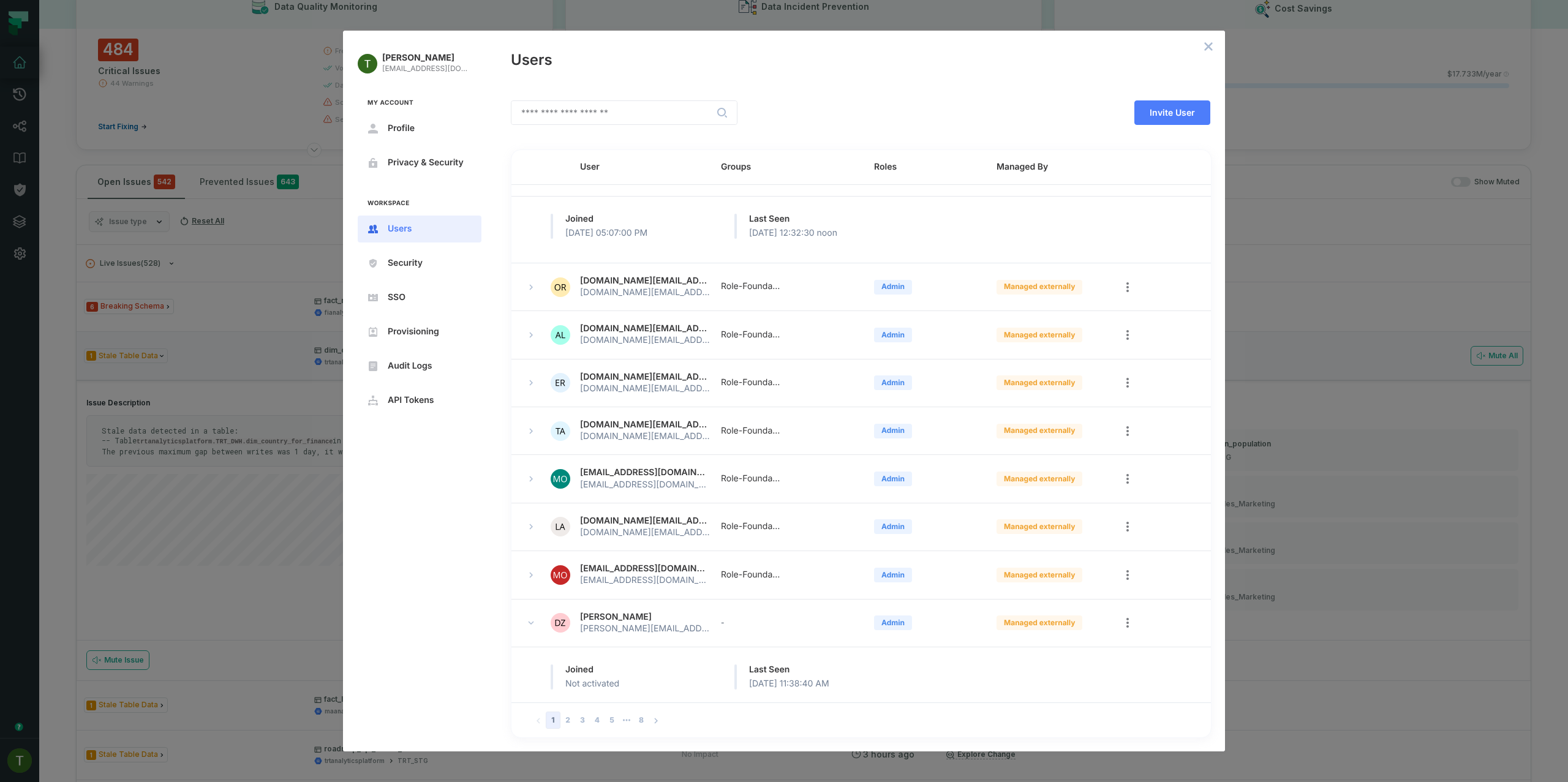
click at [536, 616] on div at bounding box center [541, 623] width 34 height 14
click at [541, 615] on div at bounding box center [541, 623] width 34 height 14
click at [538, 618] on div at bounding box center [541, 623] width 34 height 14
click at [535, 620] on button "expand row" at bounding box center [531, 623] width 14 height 14
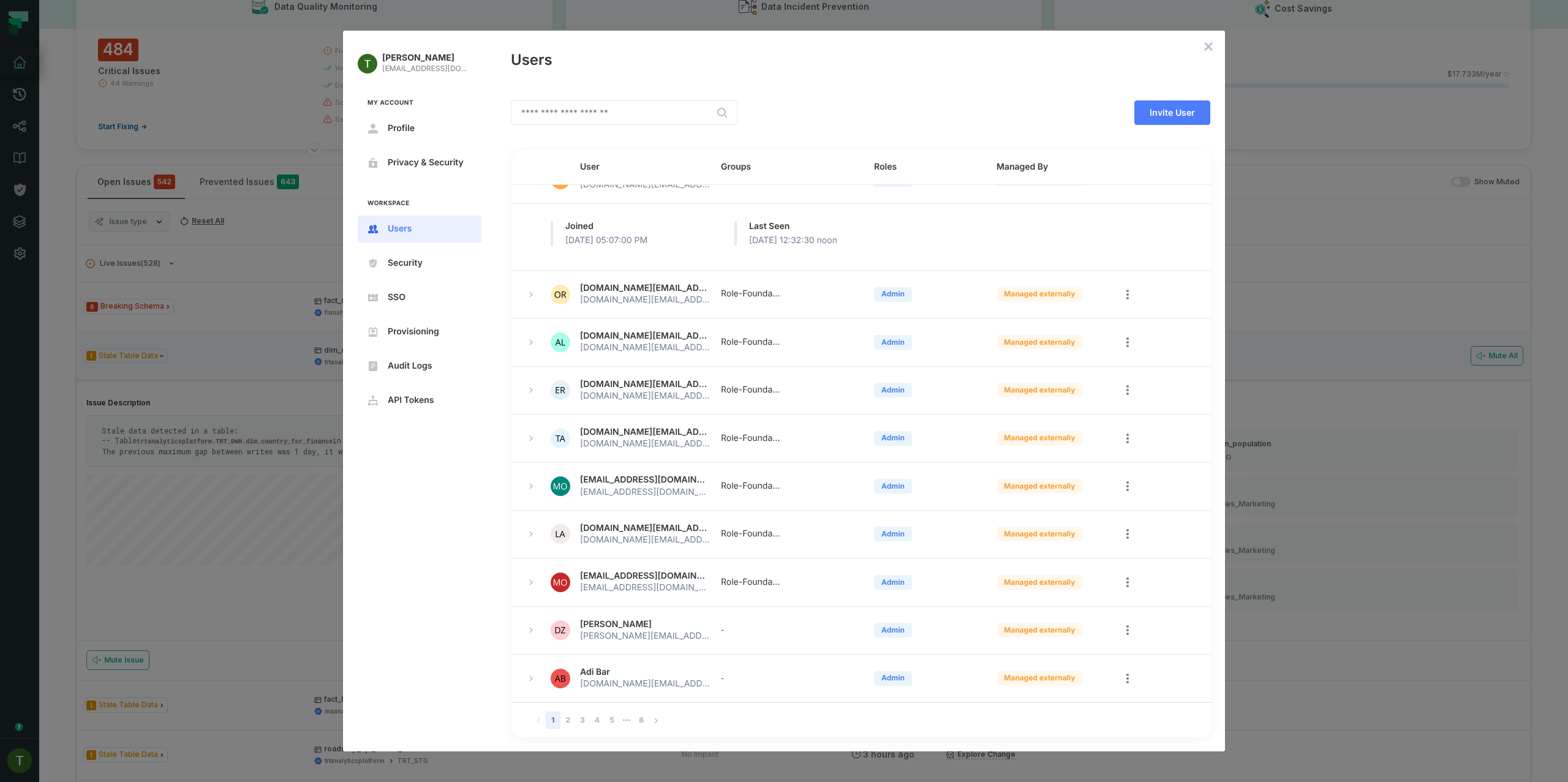
click at [530, 655] on td at bounding box center [529, 679] width 37 height 48
click at [528, 675] on icon "expand row" at bounding box center [531, 679] width 7 height 7
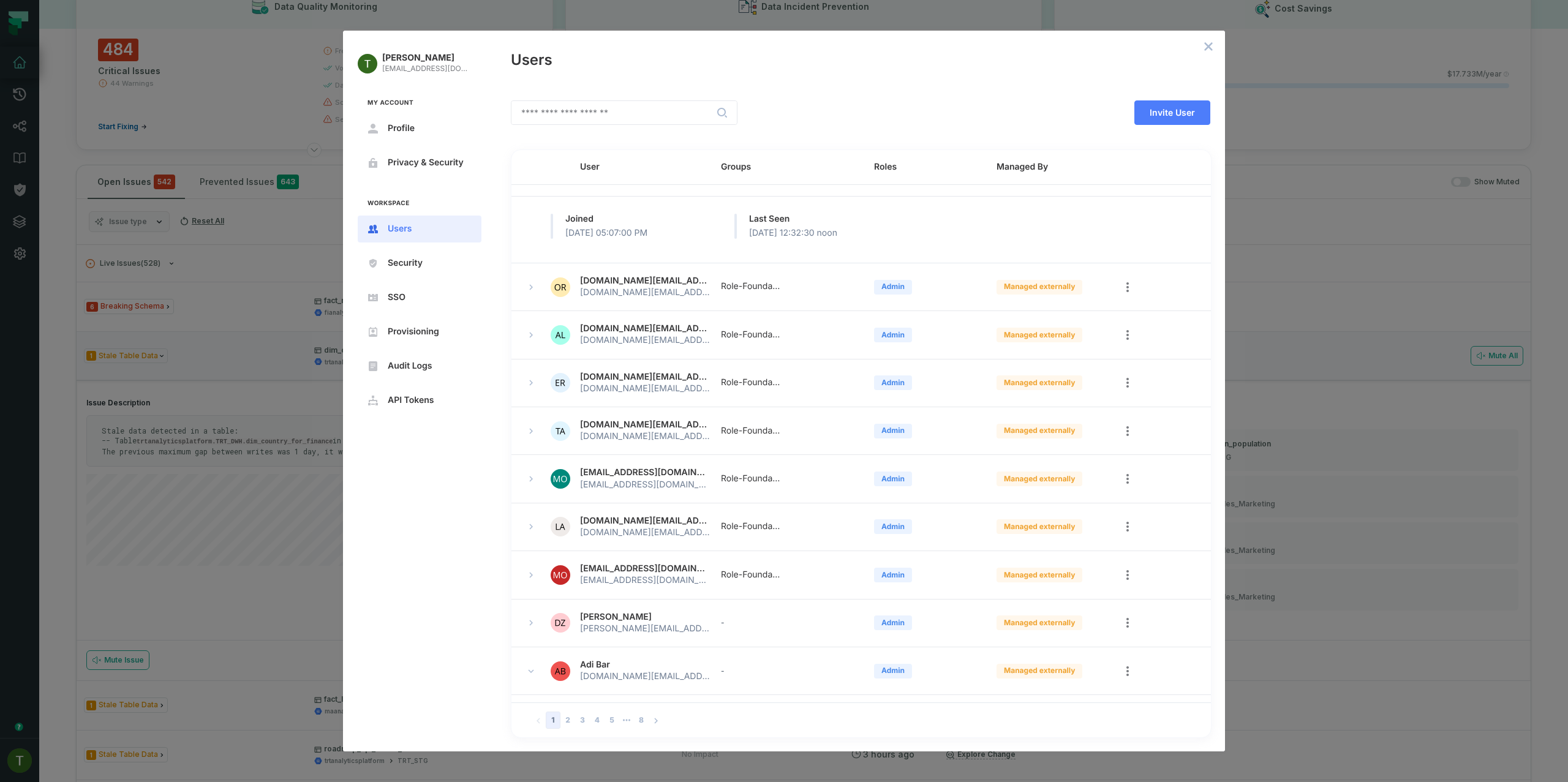
scroll to position [103, 0]
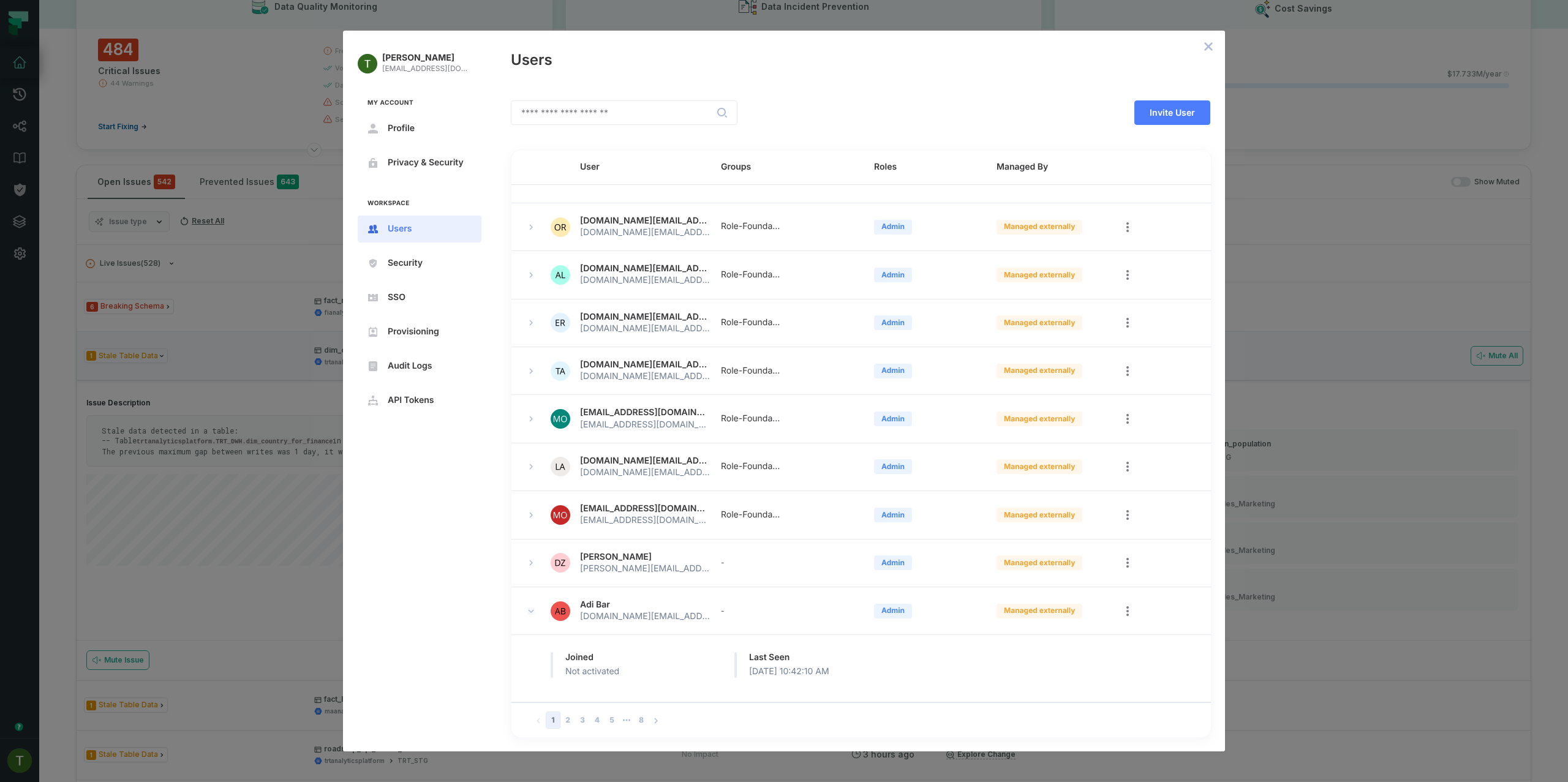
click at [526, 609] on div at bounding box center [541, 611] width 34 height 14
click at [531, 610] on icon "expand row" at bounding box center [531, 611] width 6 height 4
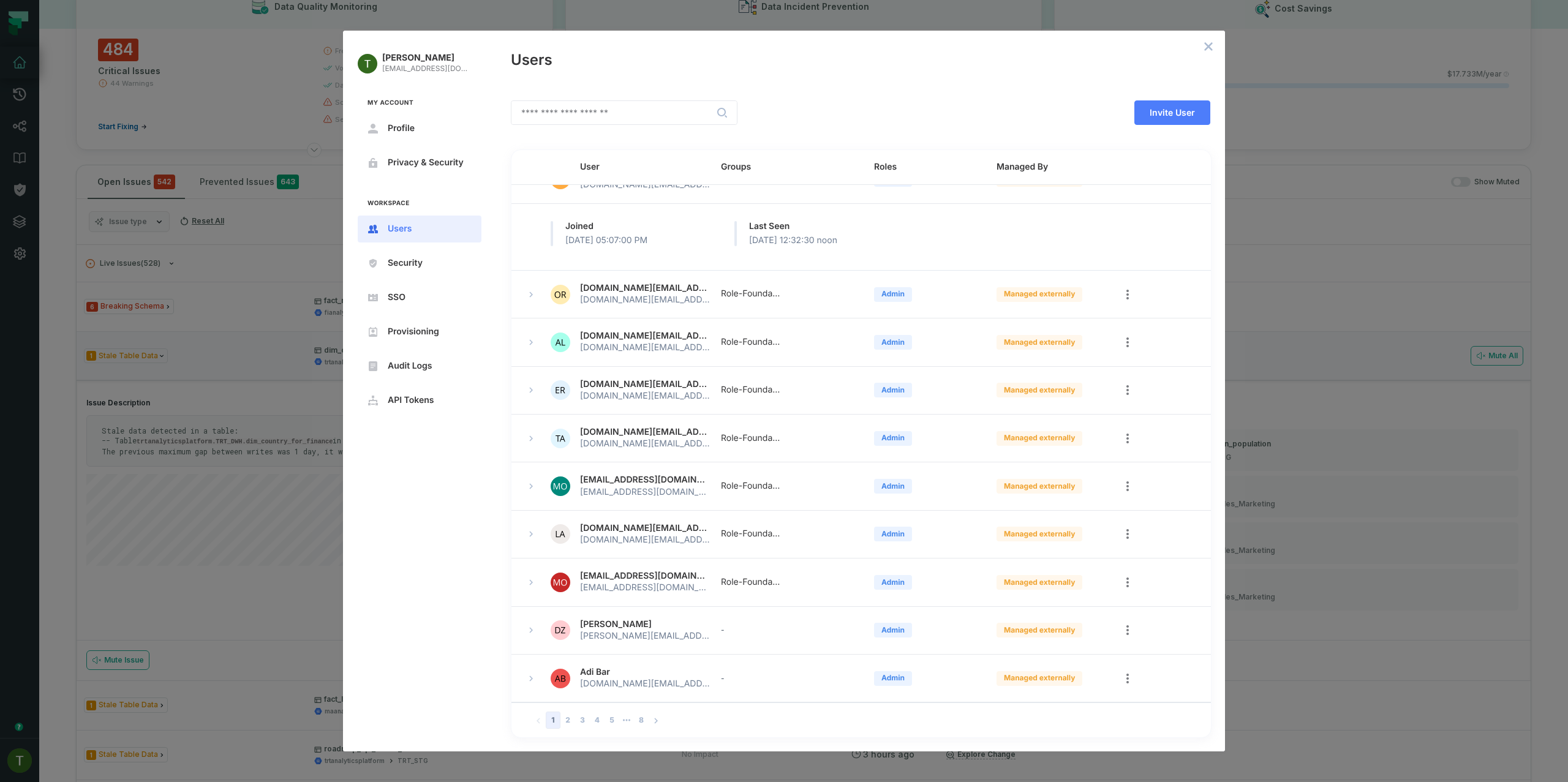
scroll to position [37, 0]
